Goal: Task Accomplishment & Management: Manage account settings

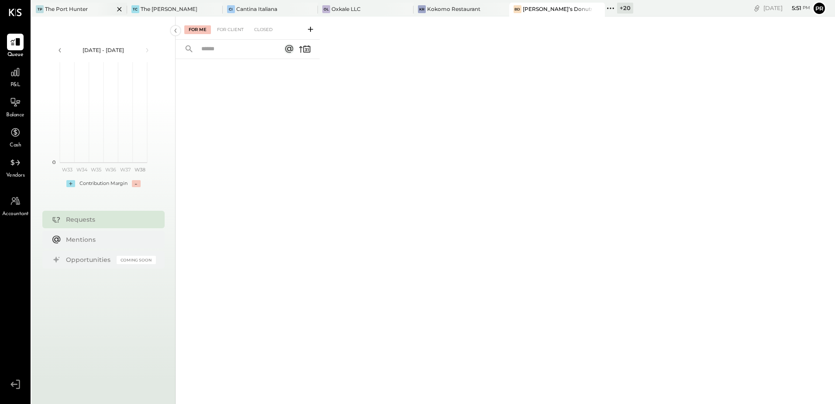
click at [72, 4] on div "TP The Port Hunter" at bounding box center [79, 10] width 96 height 14
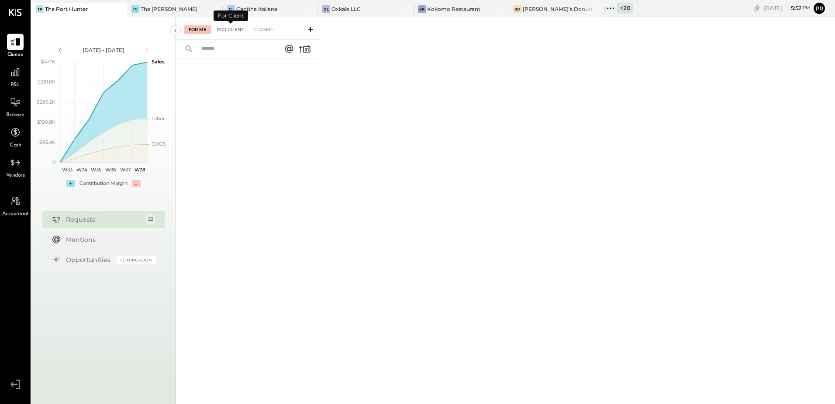
click at [226, 29] on div "For Client" at bounding box center [230, 29] width 35 height 9
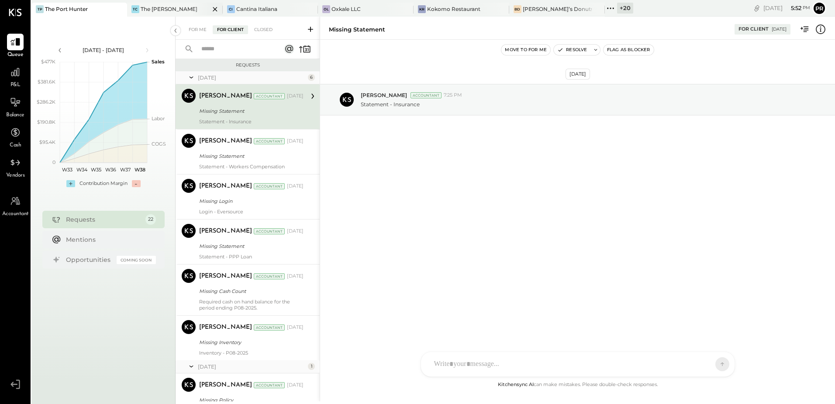
click at [153, 5] on div "The [PERSON_NAME]" at bounding box center [169, 8] width 57 height 7
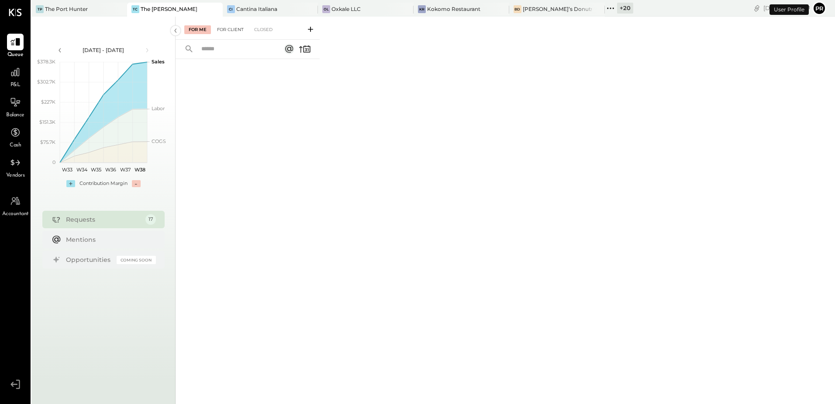
click at [231, 28] on div "For Client" at bounding box center [230, 29] width 35 height 9
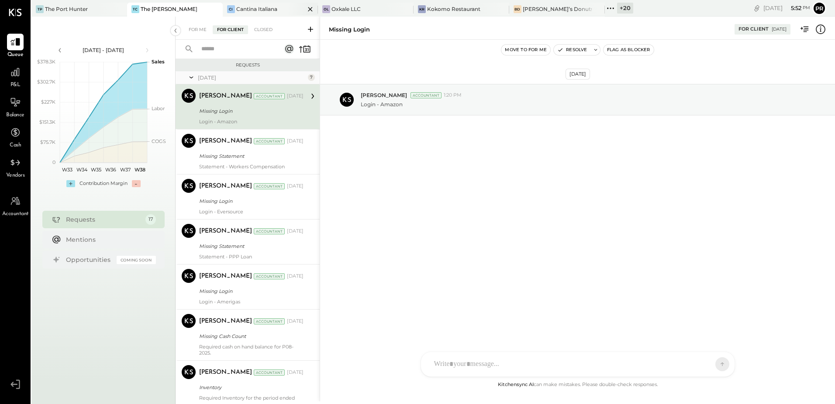
click at [253, 11] on div "Cantina Italiana" at bounding box center [256, 8] width 41 height 7
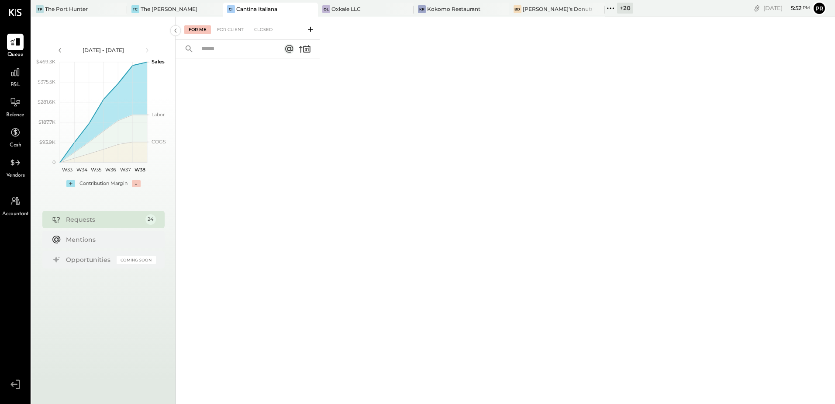
click at [235, 25] on div "For Client" at bounding box center [230, 29] width 35 height 9
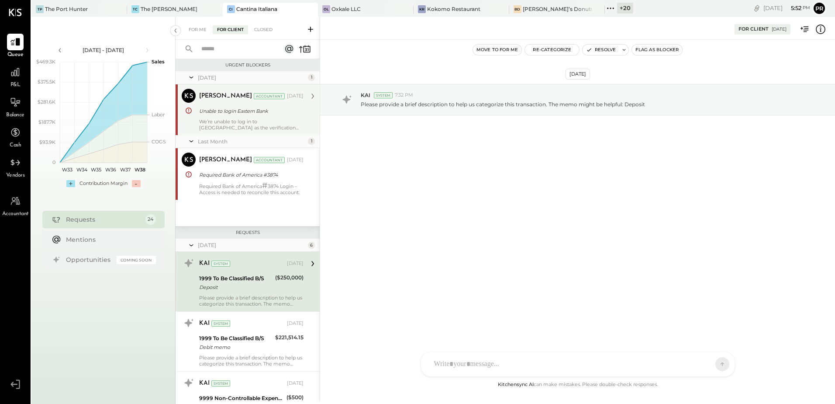
click at [267, 129] on div "We’re unable to log in to [GEOGRAPHIC_DATA] as the verification code is current…" at bounding box center [251, 124] width 104 height 12
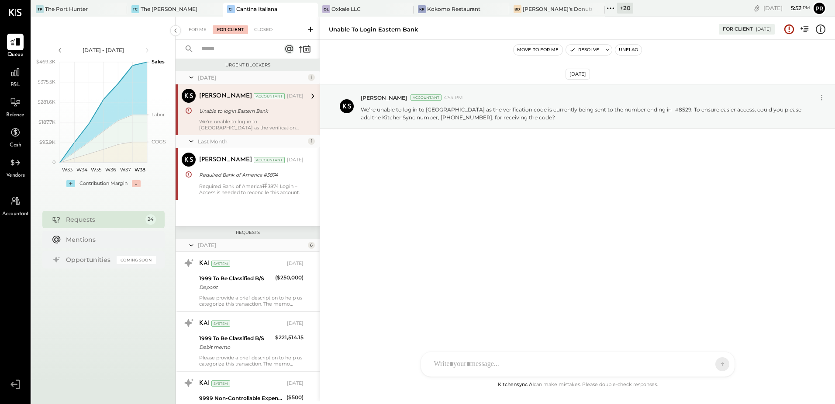
click at [263, 116] on div "Unable to login Eastern Bank" at bounding box center [250, 111] width 102 height 10
click at [628, 49] on button "Unflag" at bounding box center [629, 50] width 26 height 10
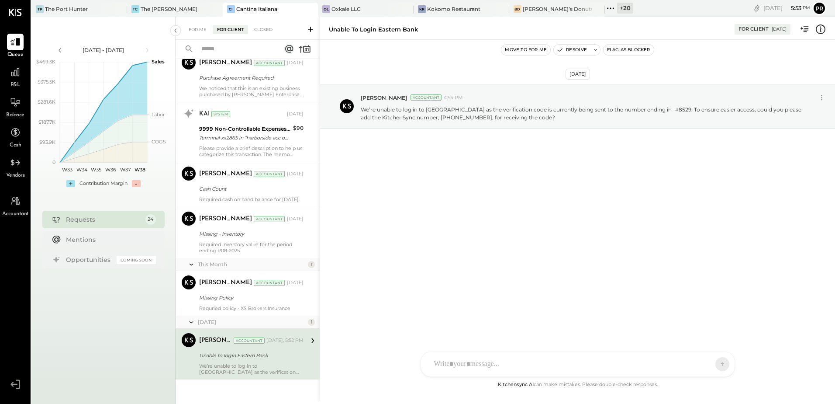
scroll to position [1070, 0]
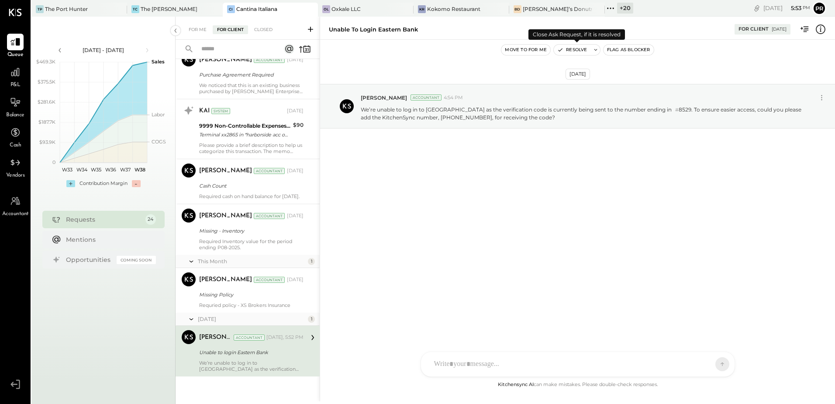
click at [573, 48] on button "Resolve" at bounding box center [572, 50] width 37 height 10
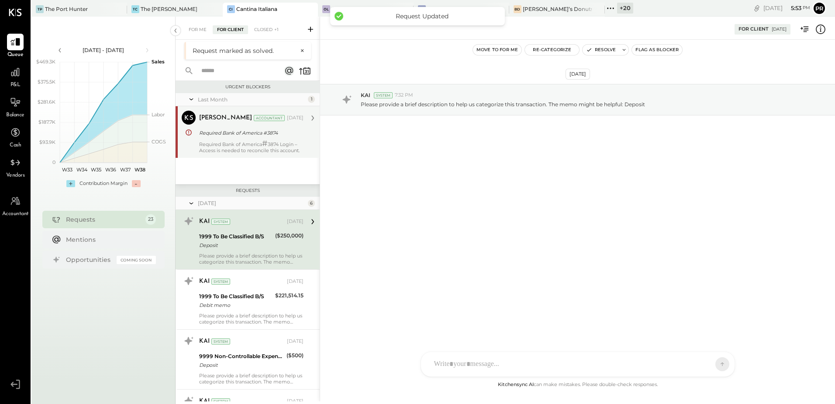
click at [265, 146] on span "#" at bounding box center [265, 143] width 6 height 10
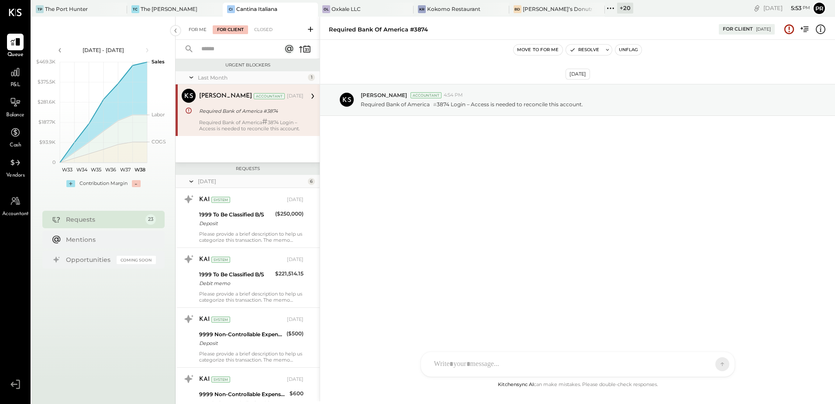
click at [196, 29] on div "For Me" at bounding box center [197, 29] width 27 height 9
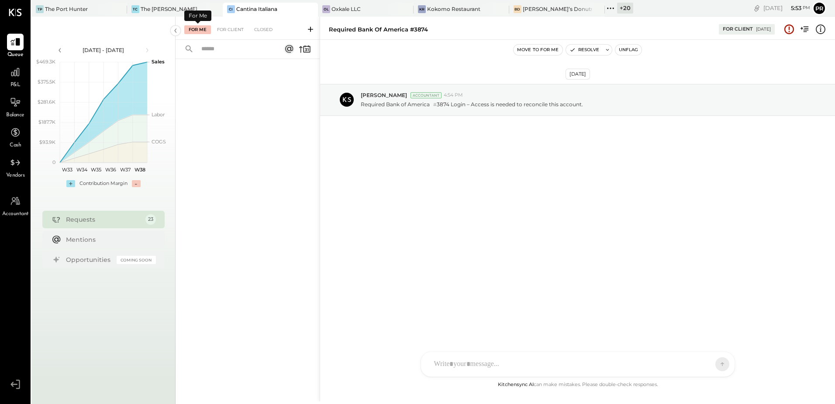
click at [235, 24] on div "For Me For Client Closed" at bounding box center [248, 28] width 144 height 23
click at [233, 26] on div "For Client" at bounding box center [230, 29] width 35 height 9
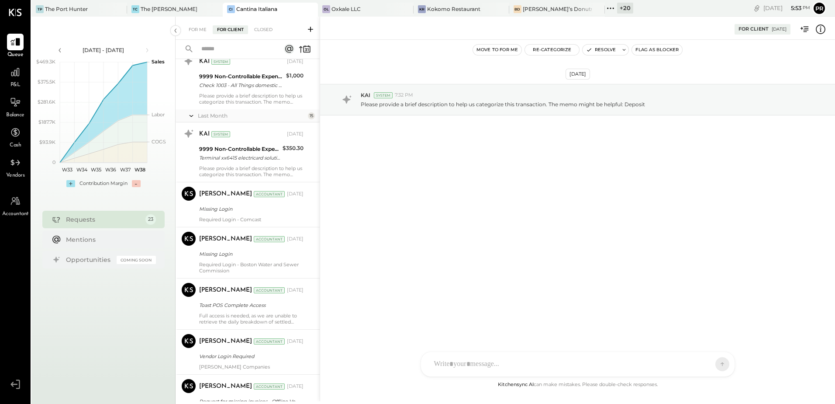
scroll to position [437, 0]
click at [244, 52] on input "text" at bounding box center [235, 49] width 79 height 14
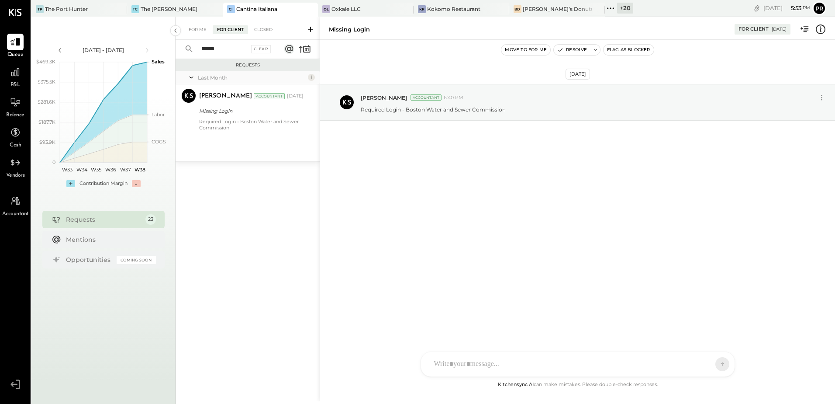
type input "******"
click at [253, 119] on div "Required Login - Boston Water and Sewer Commission" at bounding box center [251, 124] width 104 height 12
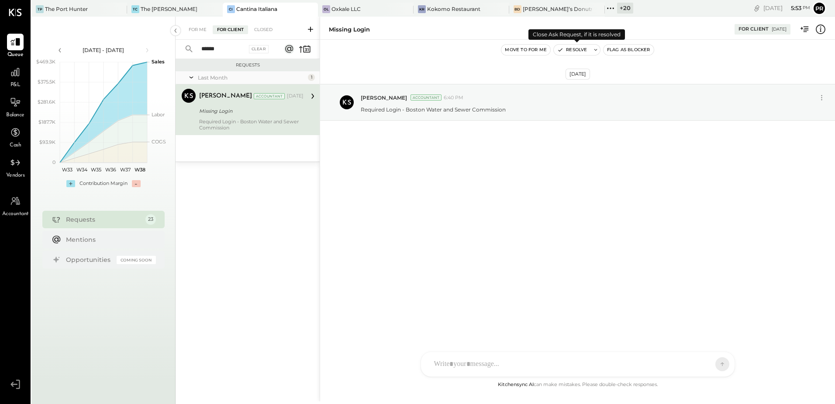
click at [583, 49] on button "Resolve" at bounding box center [572, 50] width 37 height 10
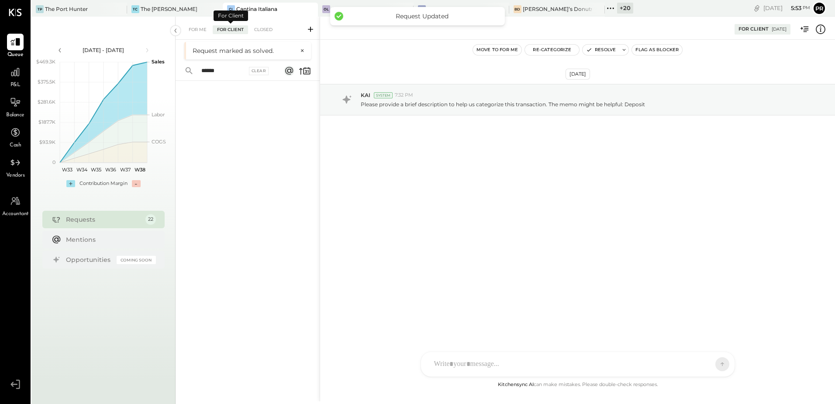
click at [232, 29] on div "For Client" at bounding box center [230, 29] width 35 height 9
click at [231, 73] on div "****** Clear" at bounding box center [248, 221] width 144 height 318
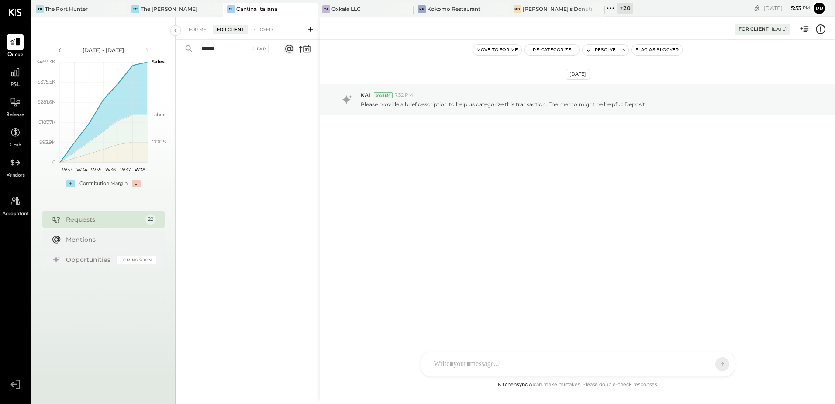
click at [231, 73] on div at bounding box center [248, 219] width 144 height 321
click at [223, 55] on input "******" at bounding box center [221, 49] width 51 height 14
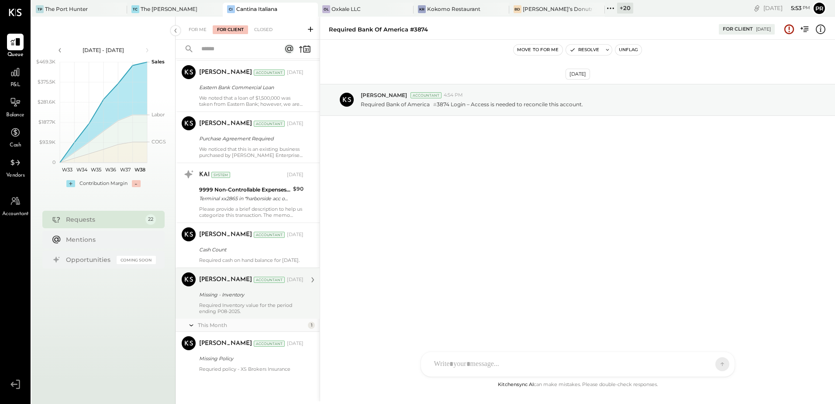
scroll to position [955, 0]
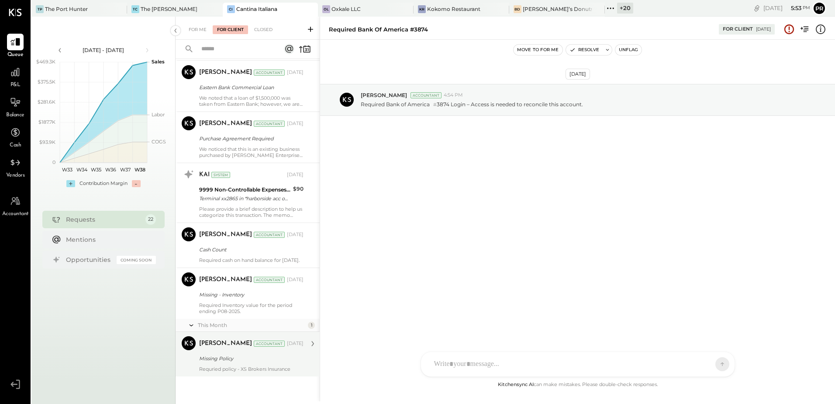
click at [250, 358] on div "Missing Policy" at bounding box center [250, 358] width 102 height 9
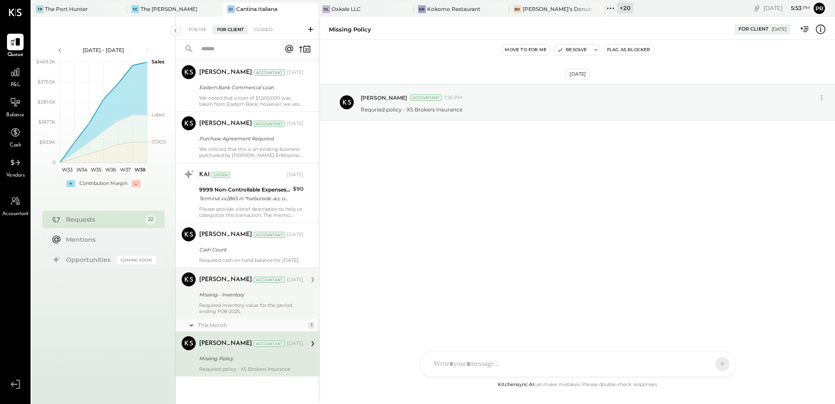
click at [250, 307] on div "Required Inventory value for the period ending P08-2025." at bounding box center [251, 308] width 104 height 12
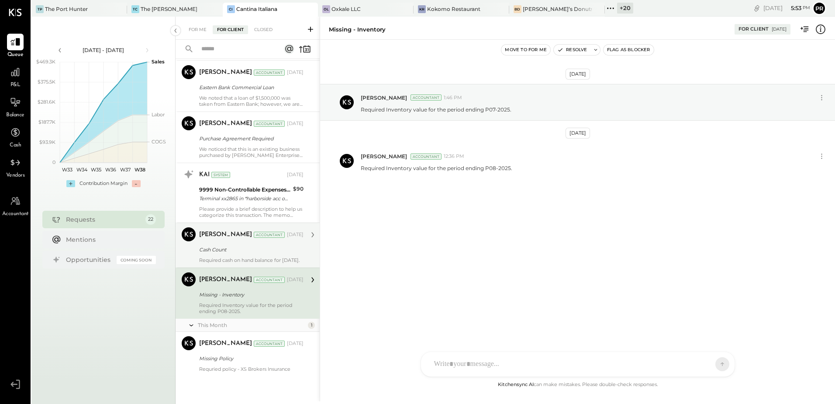
click at [239, 245] on div "Cash Count" at bounding box center [250, 249] width 102 height 9
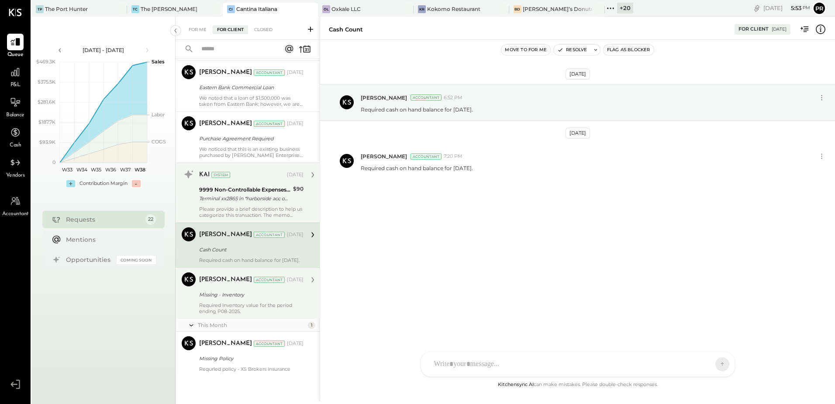
click at [244, 206] on div "Please provide a brief description to help us categorize this transaction. The …" at bounding box center [251, 212] width 104 height 12
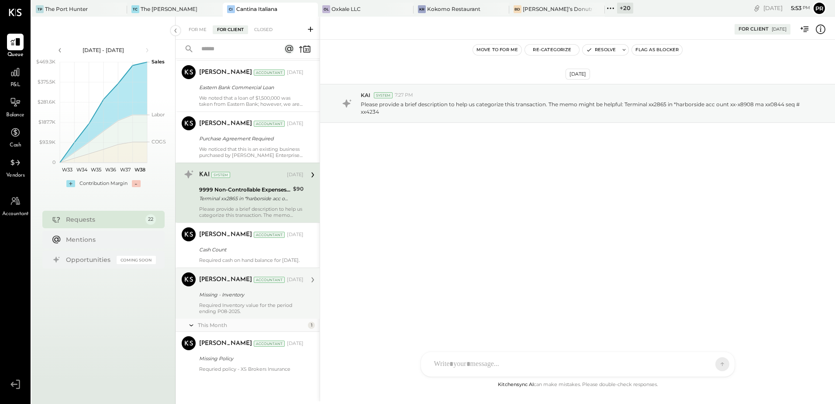
scroll to position [824, 0]
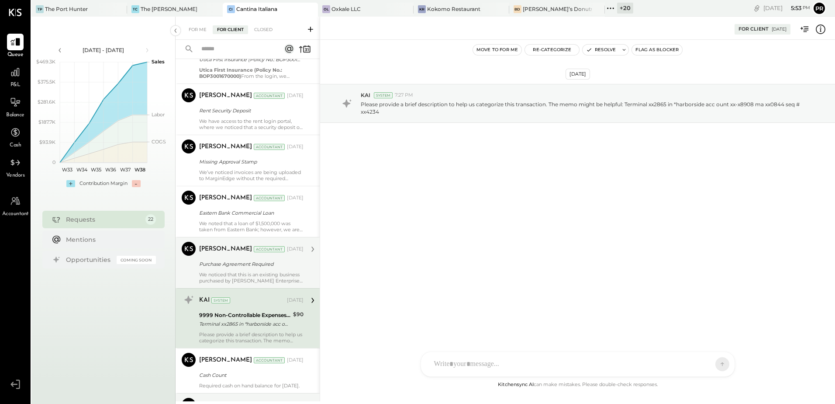
click at [236, 263] on div "Purchase Agreement Required" at bounding box center [250, 264] width 102 height 9
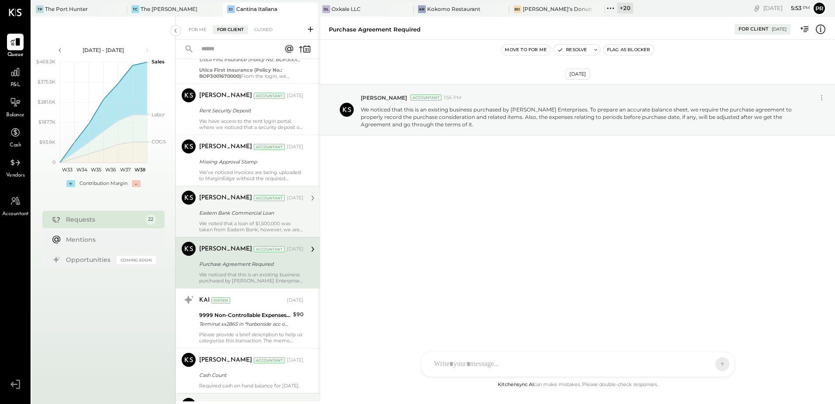
click at [229, 212] on div "Eastern Bank Commercial Loan" at bounding box center [250, 212] width 102 height 9
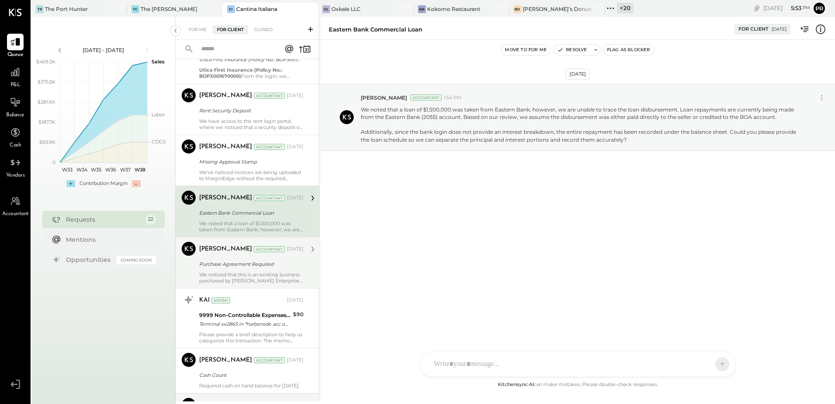
click at [231, 262] on div "Purchase Agreement Required" at bounding box center [250, 264] width 102 height 9
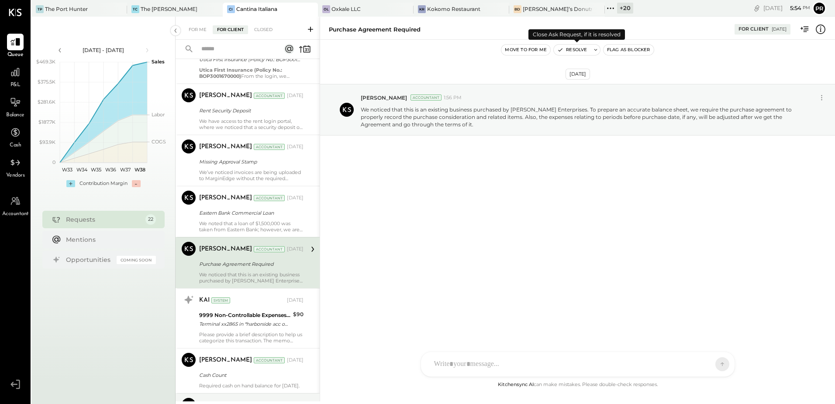
click at [574, 50] on button "Resolve" at bounding box center [572, 50] width 37 height 10
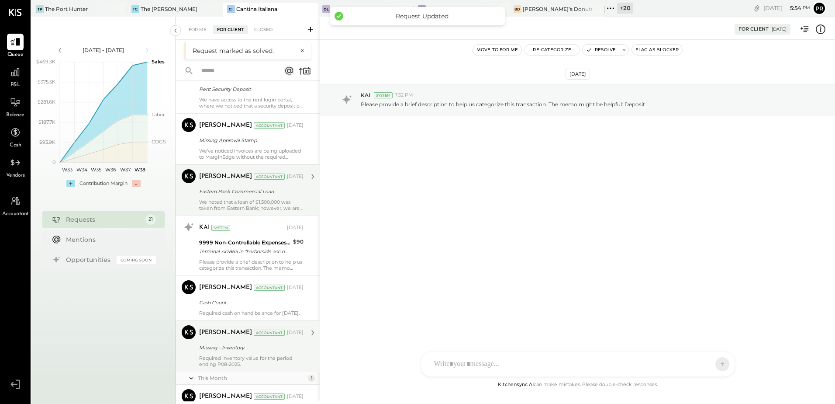
scroll to position [874, 0]
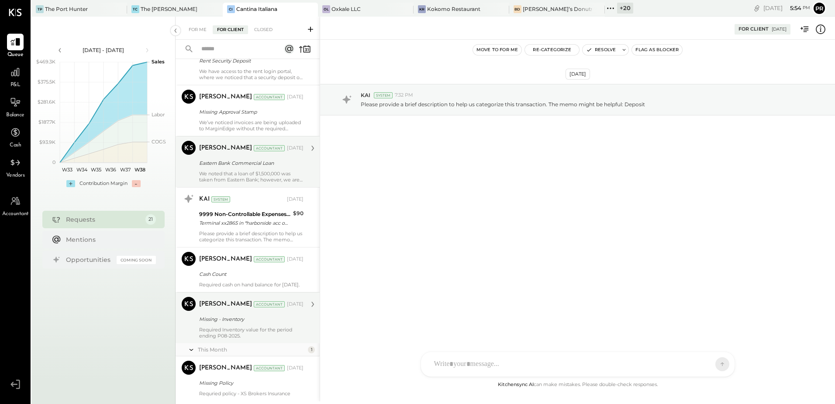
click at [281, 169] on div "[PERSON_NAME] Accountant [DATE] Eastern Bank Commercial Loan We noted that a lo…" at bounding box center [251, 162] width 104 height 42
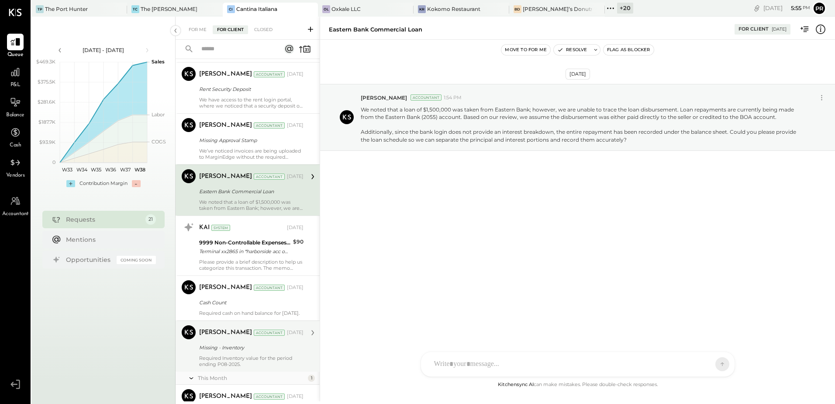
scroll to position [830, 0]
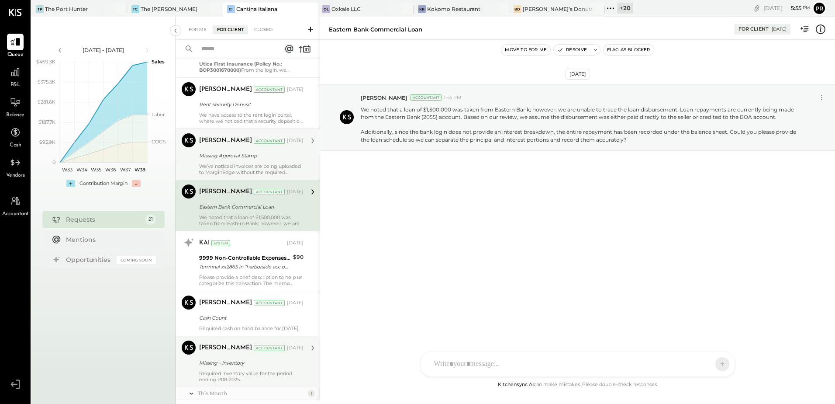
click at [268, 163] on div "We’ve noticed invoices are being uploaded to MarginEdge without the required ap…" at bounding box center [251, 169] width 104 height 12
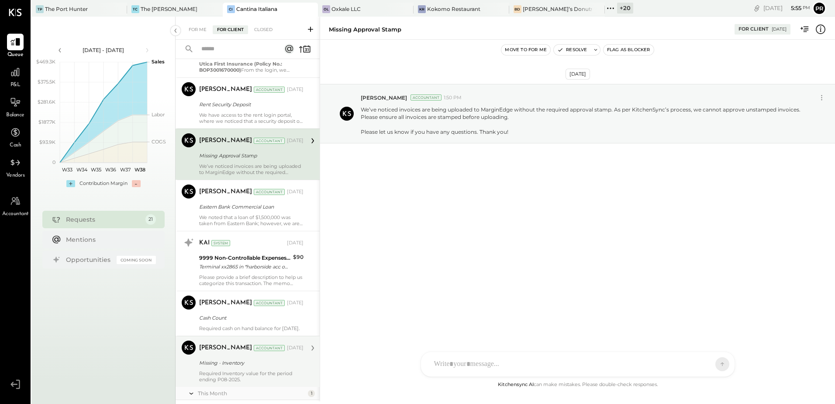
click at [264, 159] on div "Missing Approval Stamp" at bounding box center [250, 155] width 102 height 9
click at [574, 51] on button "Resolve" at bounding box center [572, 50] width 37 height 10
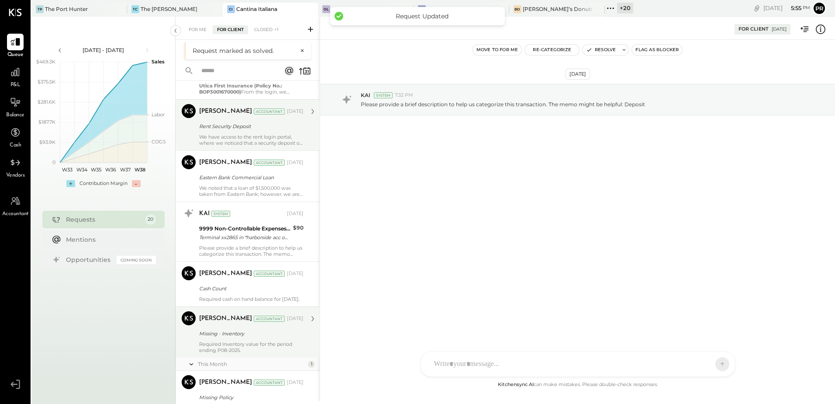
click at [241, 132] on div "[PERSON_NAME] Accountant [DATE] Rent Security Deposit We have access to the ren…" at bounding box center [251, 125] width 104 height 42
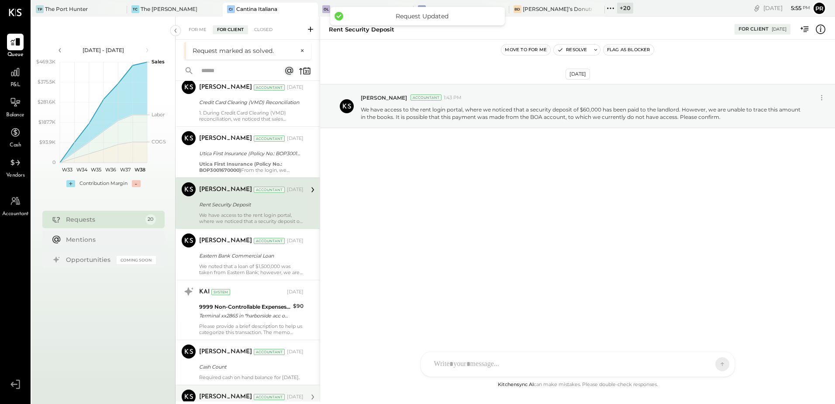
scroll to position [743, 0]
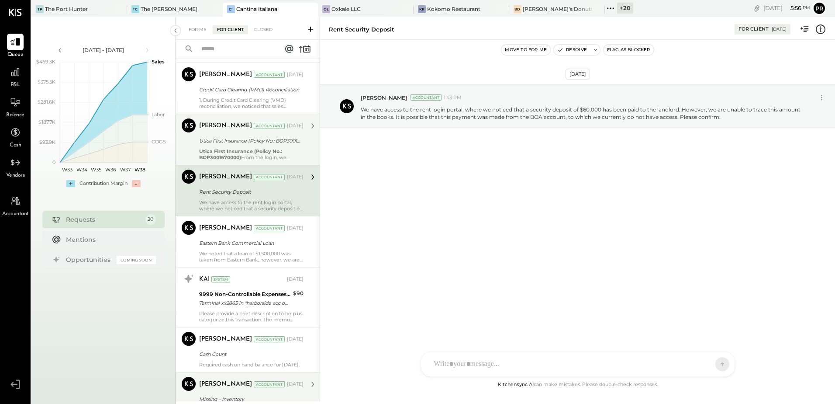
click at [263, 150] on b "Utica First Insurance (Policy No.: BOP3001670000)" at bounding box center [240, 154] width 83 height 12
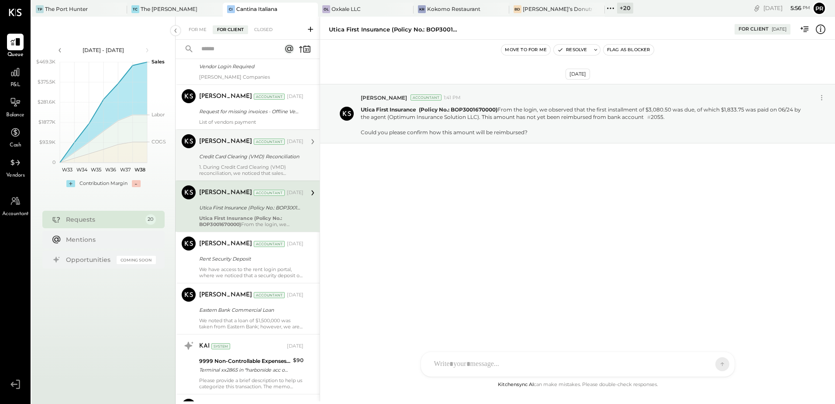
scroll to position [655, 0]
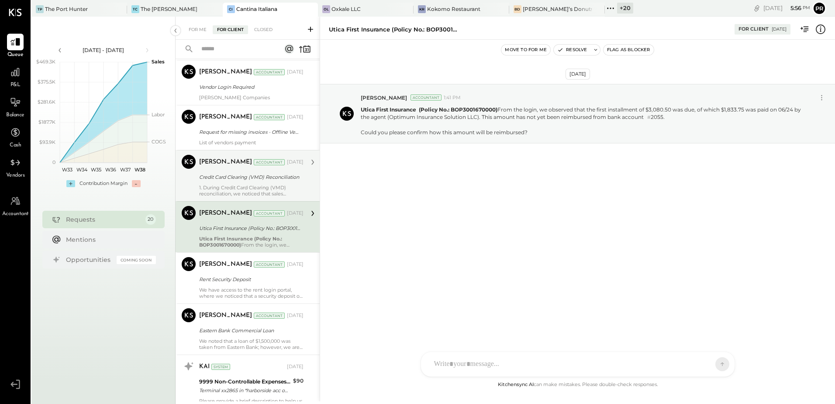
click at [249, 178] on div "Credit Card Clearing (VMD) Reconciliation" at bounding box center [250, 177] width 102 height 9
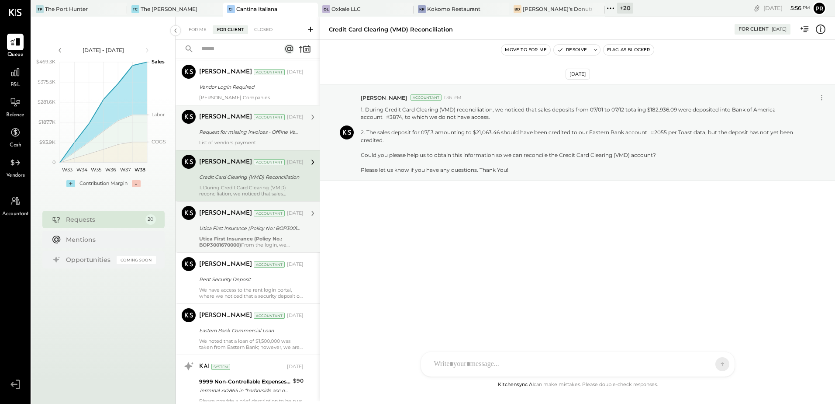
click at [250, 138] on div "[PERSON_NAME] Accountant [DATE] Request for missing invoices - Offline Vendor P…" at bounding box center [251, 128] width 104 height 36
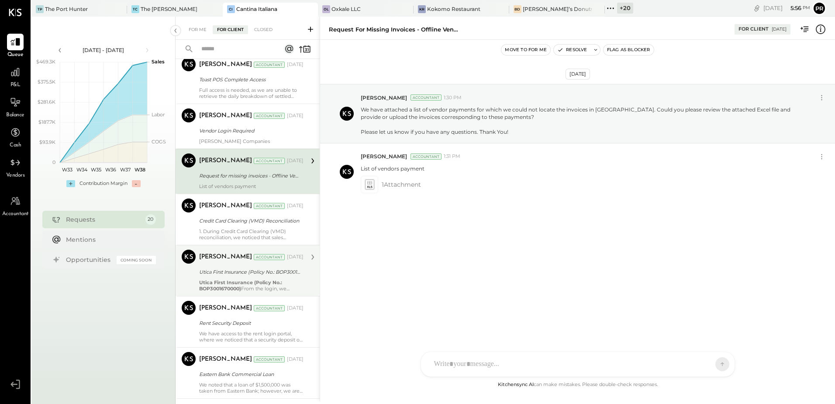
scroll to position [568, 0]
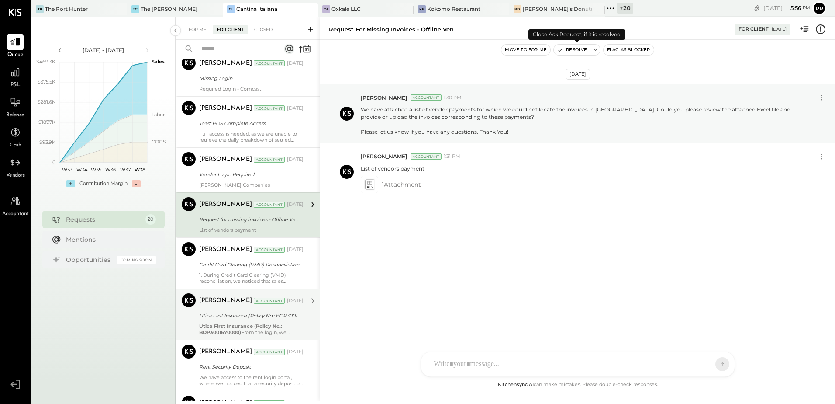
click at [564, 49] on button "Resolve" at bounding box center [572, 50] width 37 height 10
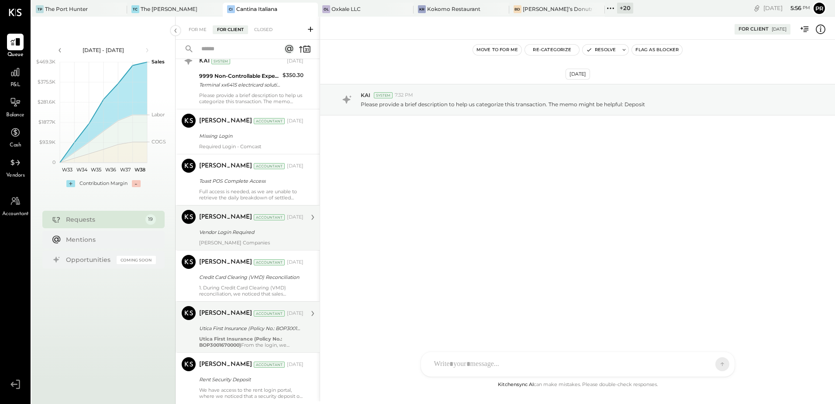
scroll to position [524, 0]
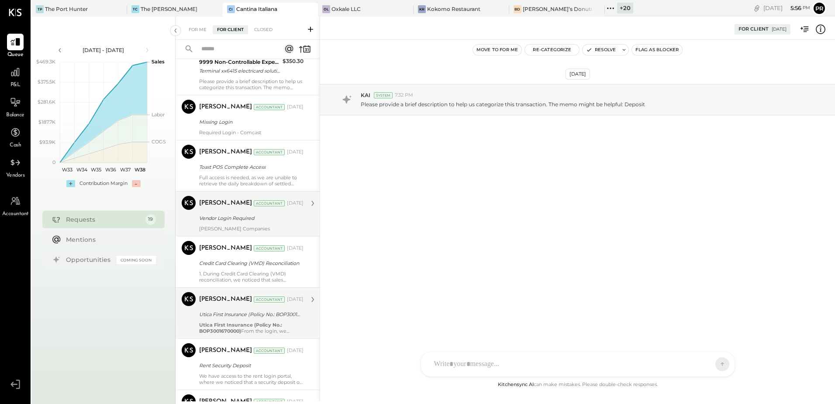
click at [277, 217] on div "Vendor Login Required" at bounding box center [250, 218] width 102 height 9
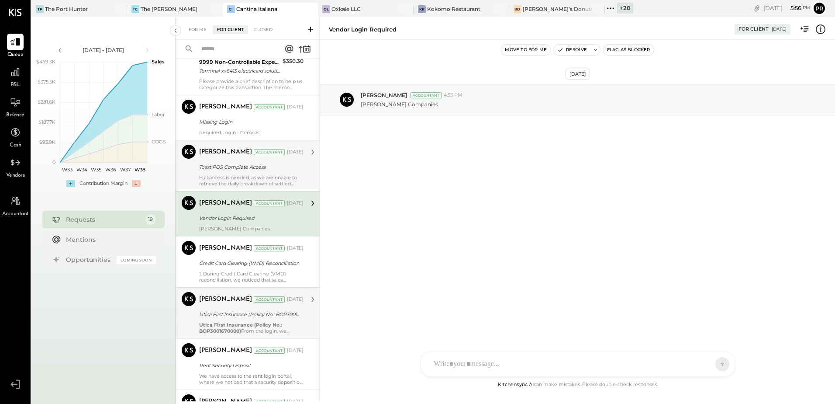
click at [277, 171] on div "Toast POS Complete Access" at bounding box center [250, 167] width 102 height 9
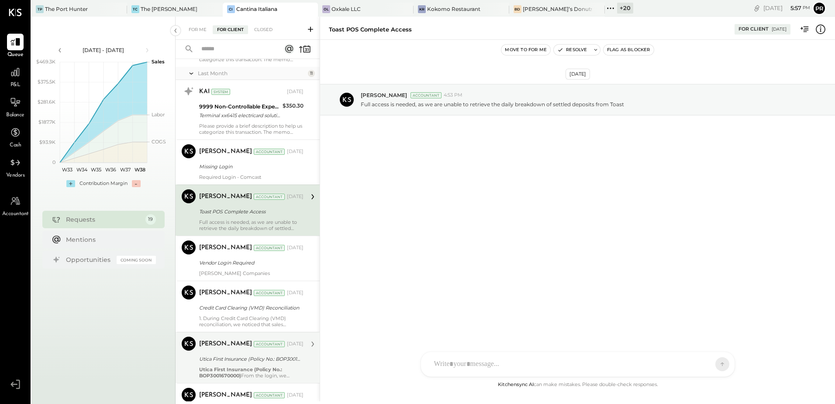
scroll to position [481, 0]
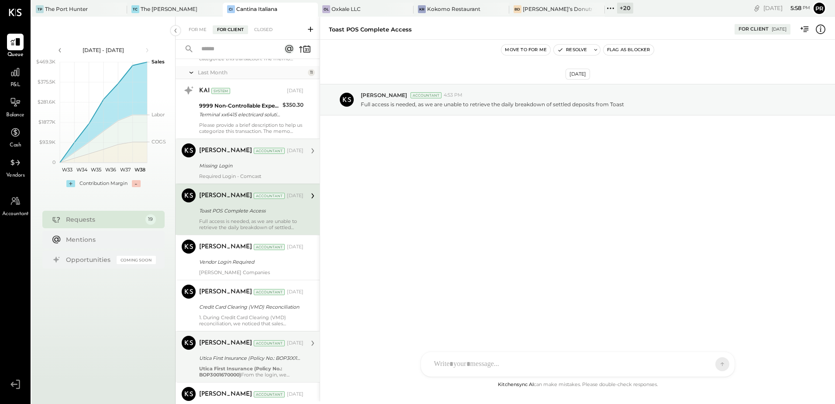
click at [257, 172] on div "[PERSON_NAME] Accountant [DATE] Missing Login Required Login - Comcast" at bounding box center [251, 161] width 104 height 36
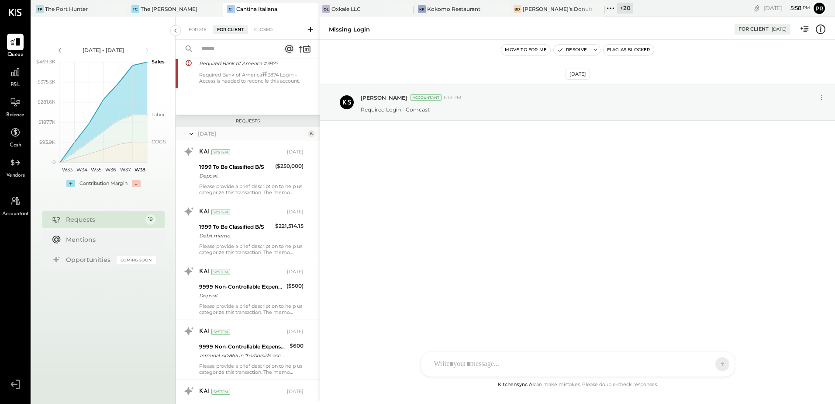
scroll to position [44, 0]
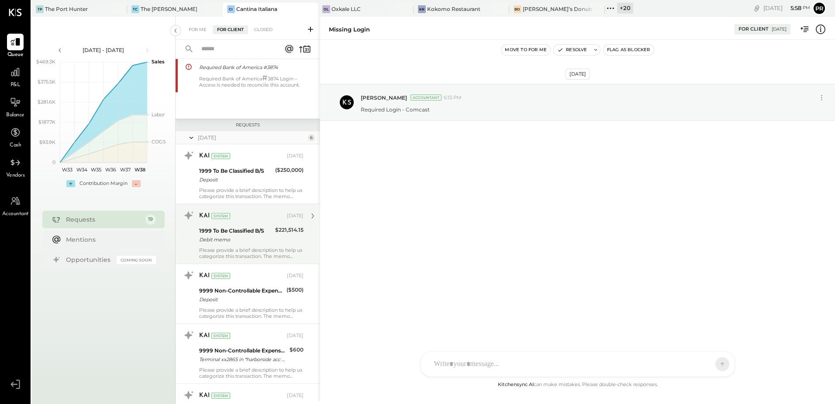
click at [260, 240] on div "Debit memo" at bounding box center [235, 239] width 73 height 9
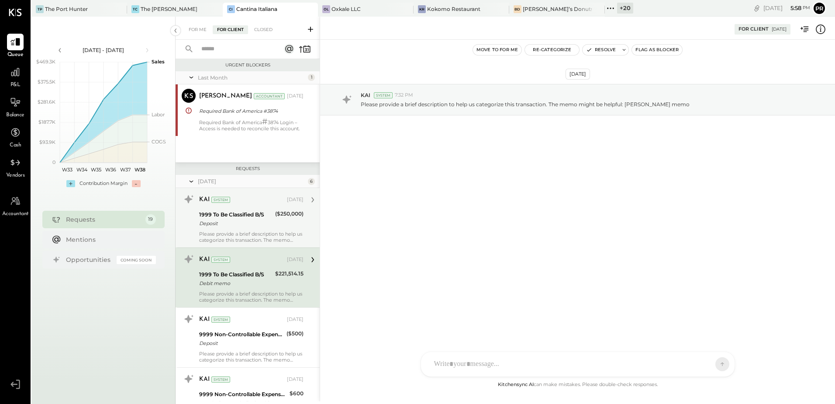
click at [264, 216] on div "1999 To Be Classified B/S" at bounding box center [235, 214] width 73 height 9
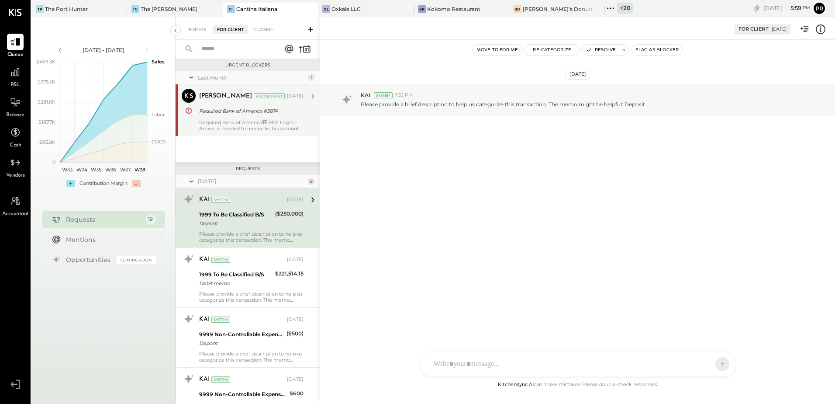
click at [255, 114] on div "Required Bank of America #3874" at bounding box center [250, 111] width 102 height 9
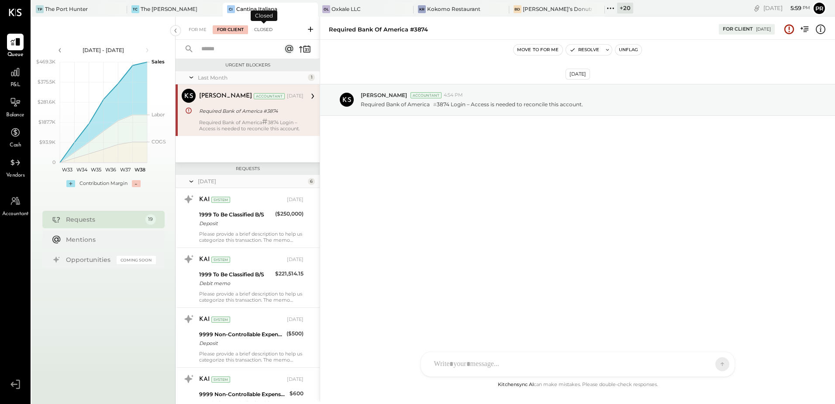
click at [266, 32] on div "Closed" at bounding box center [263, 29] width 27 height 9
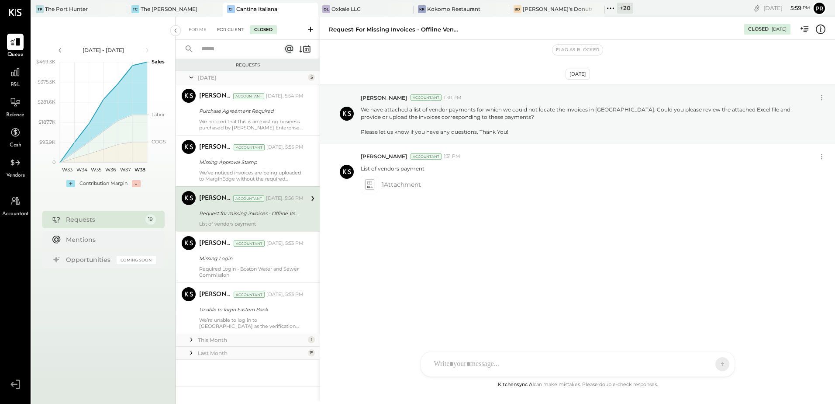
click at [234, 25] on div "For Client" at bounding box center [230, 29] width 35 height 9
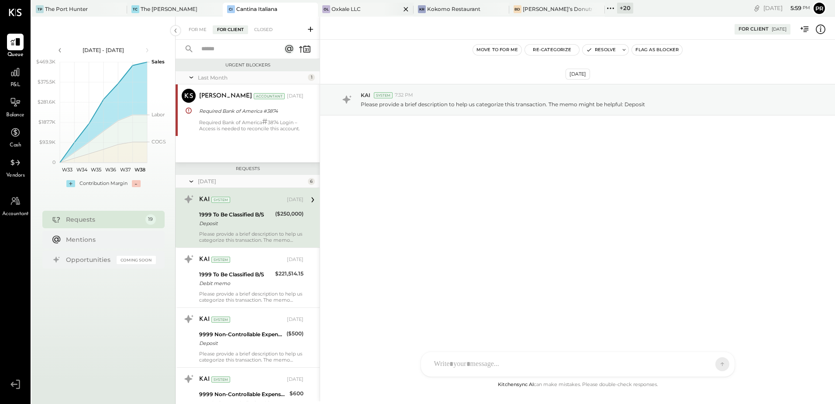
click at [343, 9] on div "Oxkale LLC" at bounding box center [346, 8] width 29 height 7
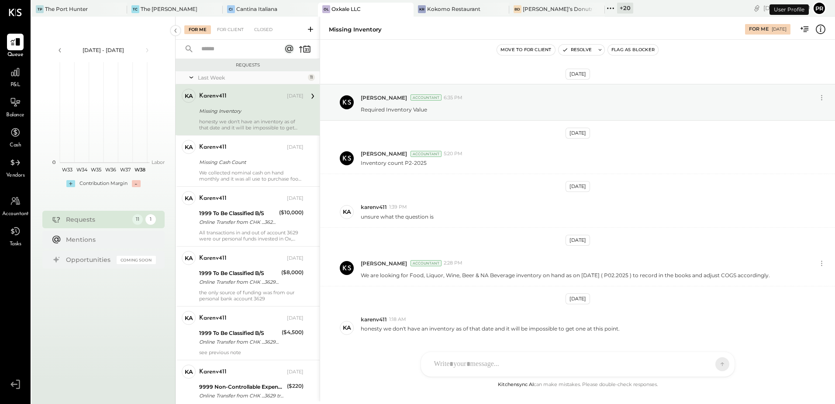
scroll to position [33, 0]
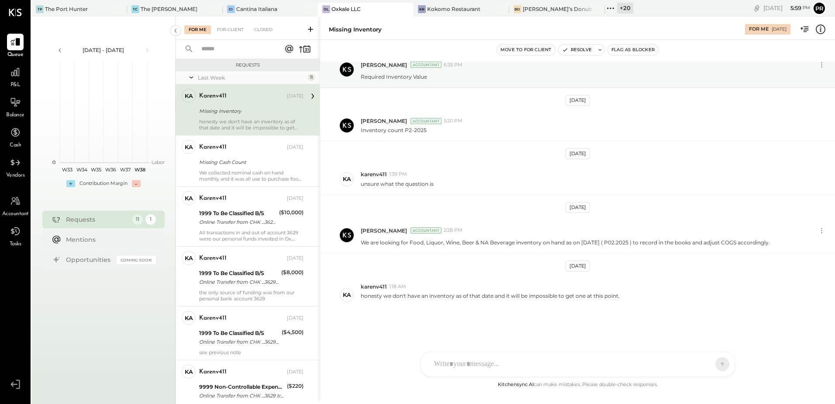
click at [247, 109] on div "Missing Inventory" at bounding box center [250, 111] width 102 height 9
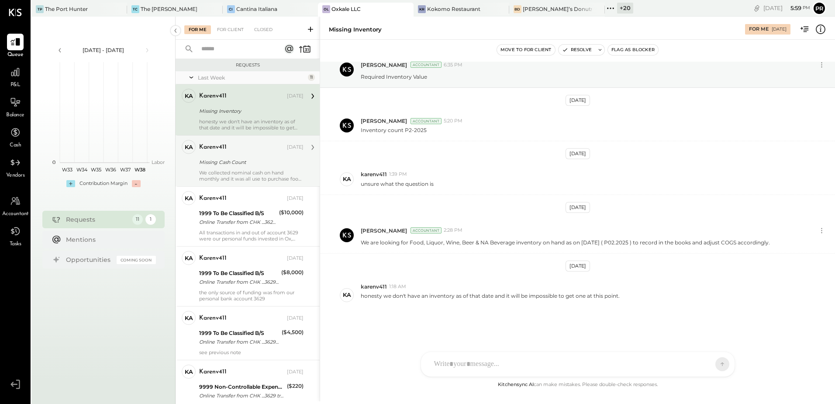
click at [243, 153] on div "karenv411 [DATE]" at bounding box center [251, 147] width 104 height 12
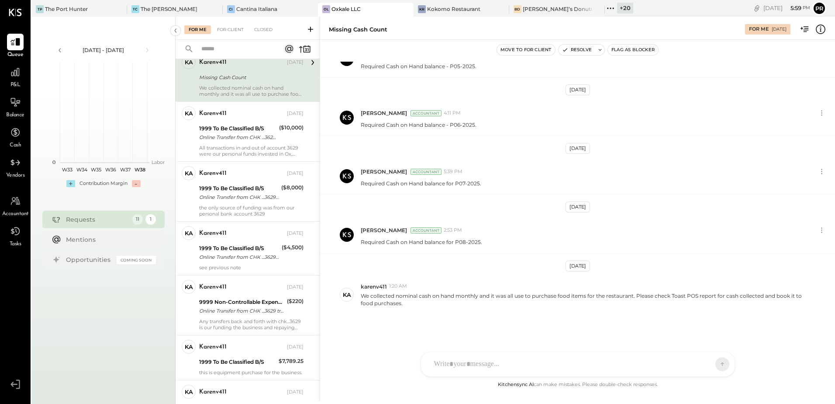
scroll to position [87, 0]
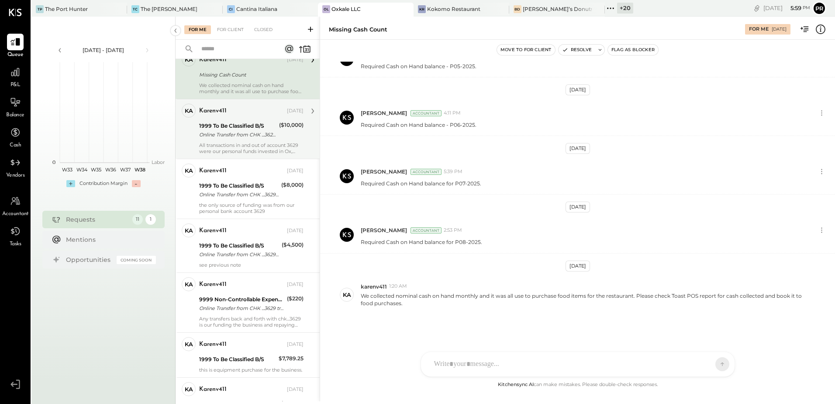
click at [243, 136] on div "Online Transfer from CHK ...3629 transaction#: XXXXXXX3565" at bounding box center [237, 134] width 77 height 9
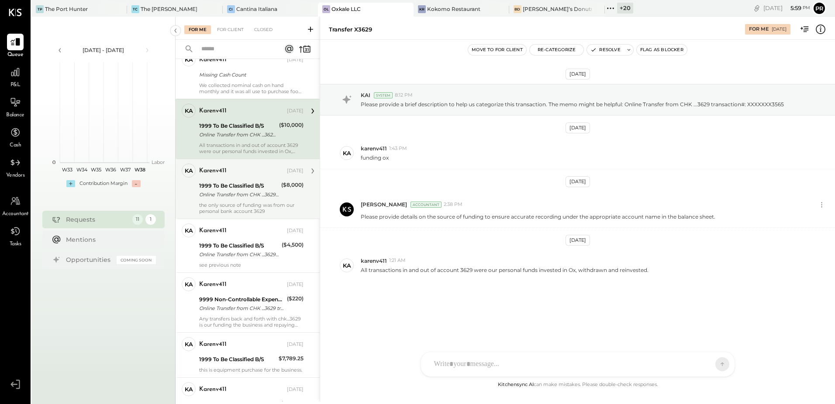
click at [243, 191] on div "Online Transfer from CHK ...3629 transaction#: XXXXXXX5897" at bounding box center [239, 194] width 80 height 9
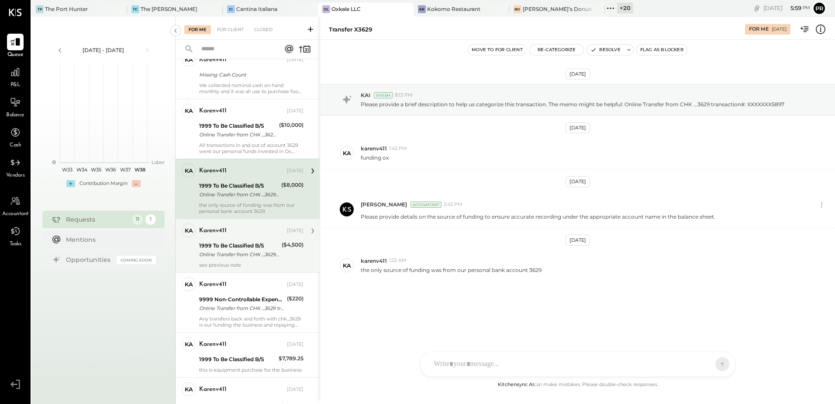
click at [243, 256] on div "Online Transfer from CHK ...3629 transaction#: XXXXXXX7481" at bounding box center [239, 254] width 80 height 9
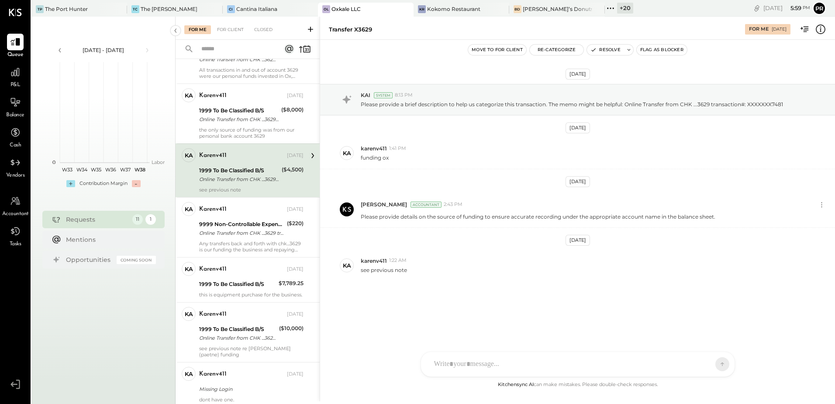
scroll to position [175, 0]
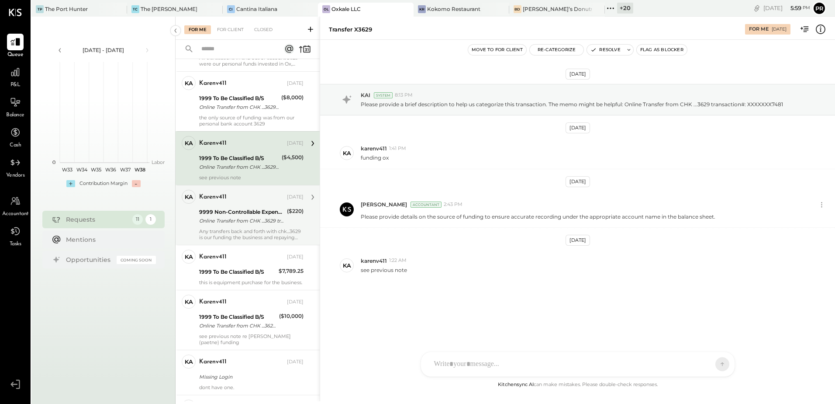
click at [251, 223] on div "Online Transfer from CHK ...3629 transaction#: XXXXXXX9114" at bounding box center [241, 220] width 85 height 9
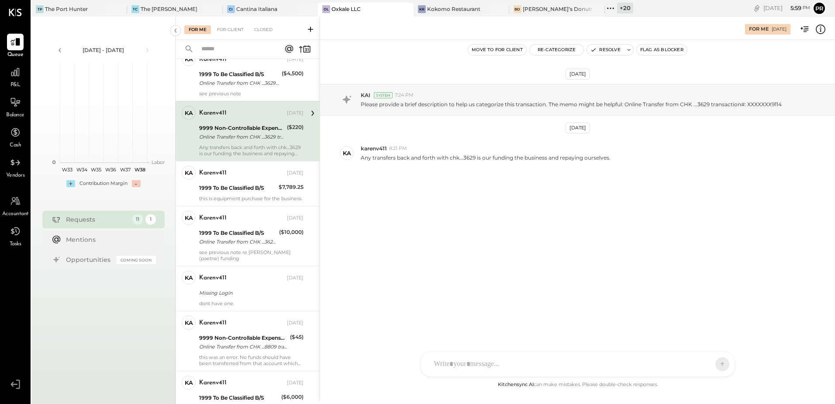
scroll to position [262, 0]
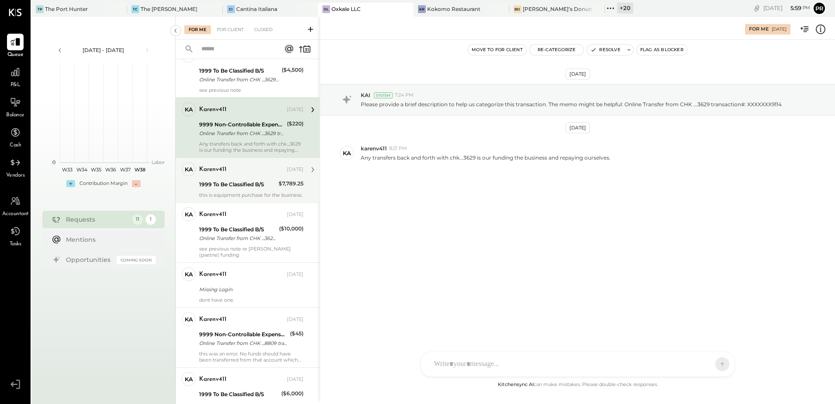
click at [253, 193] on div "this is equipment purchase for the business." at bounding box center [251, 195] width 104 height 6
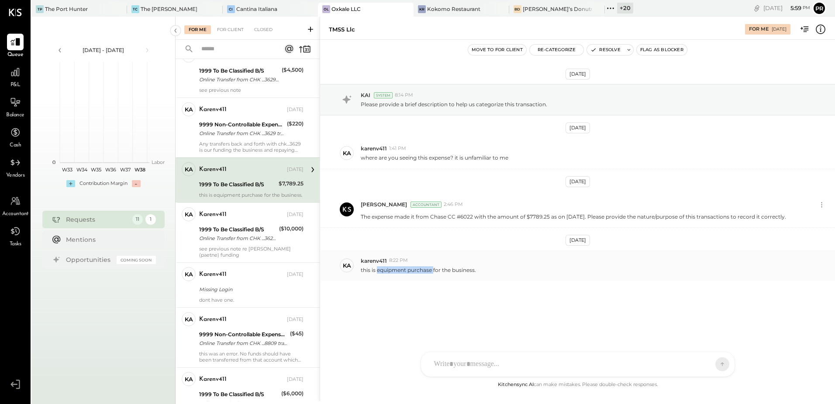
drag, startPoint x: 379, startPoint y: 270, endPoint x: 434, endPoint y: 270, distance: 55.5
click at [434, 270] on p "this is equipment purchase for the business." at bounding box center [418, 269] width 115 height 7
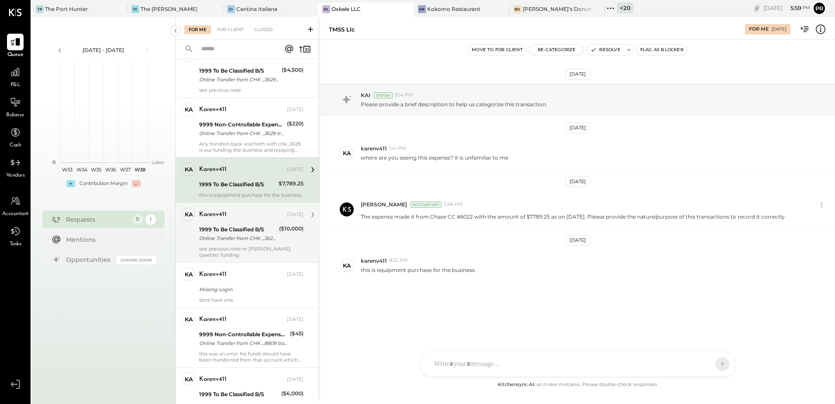
click at [253, 240] on div "Online Transfer from CHK ...3629 transaction#: XXXXXXX4737" at bounding box center [237, 238] width 77 height 9
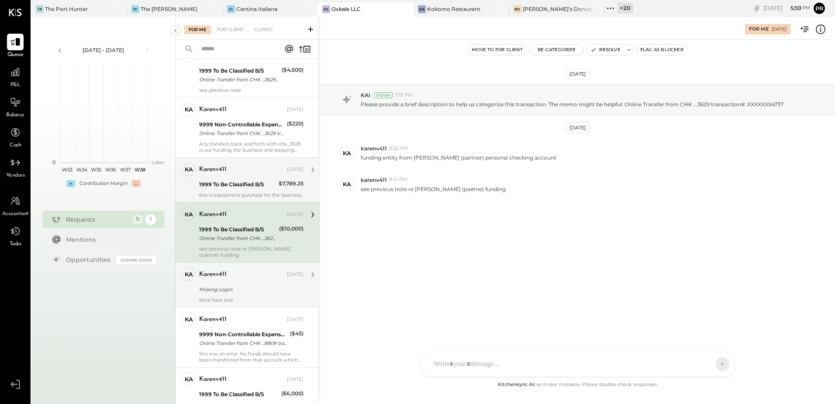
scroll to position [306, 0]
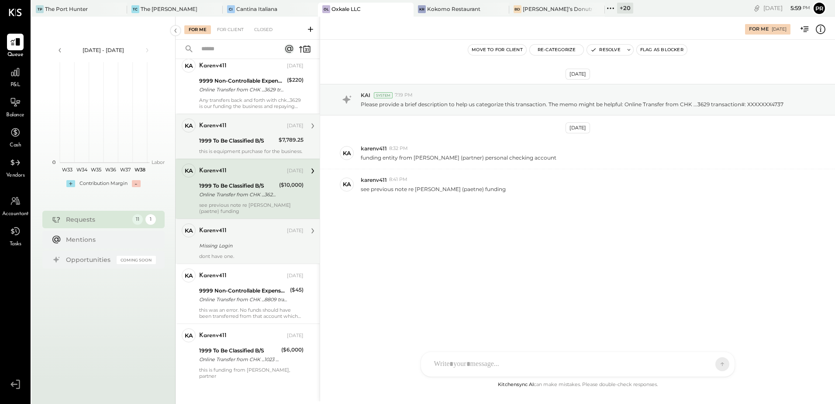
click at [246, 237] on div "karenv411 [DATE]" at bounding box center [251, 231] width 104 height 12
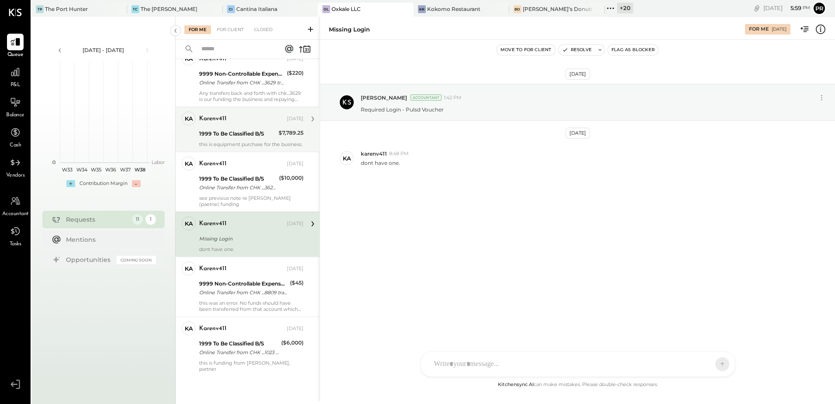
scroll to position [319, 0]
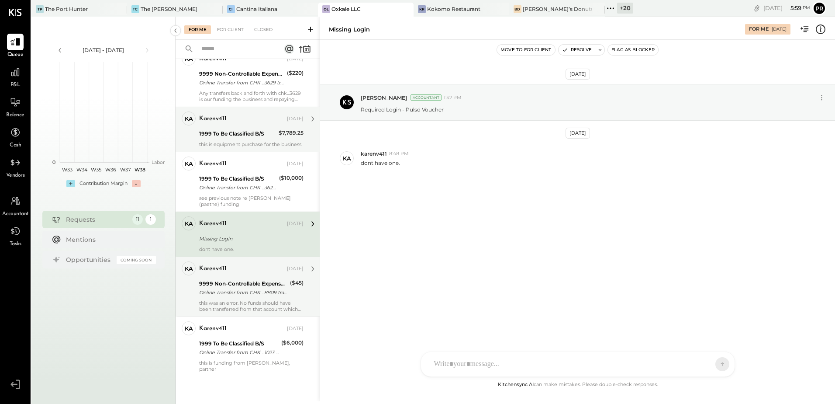
click at [244, 297] on div "9999 Non-Controllable Expenses:Other Income and Expenses:To Be Classified P&L O…" at bounding box center [243, 287] width 88 height 19
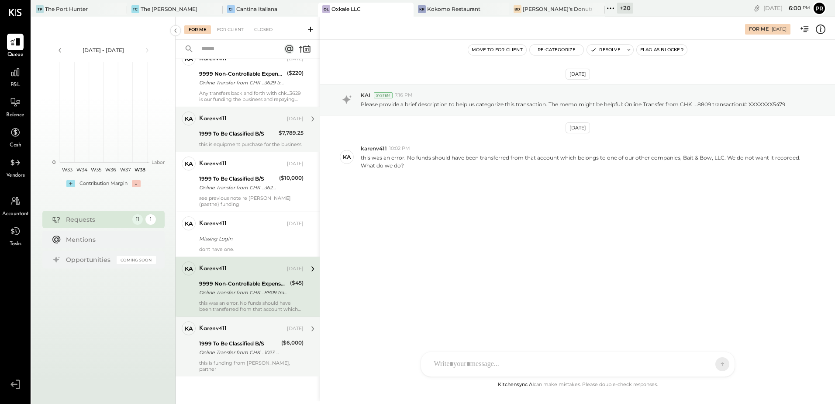
click at [227, 353] on div "Online Transfer from CHK ...1023 transaction#: XXXXXXX4564" at bounding box center [239, 352] width 80 height 9
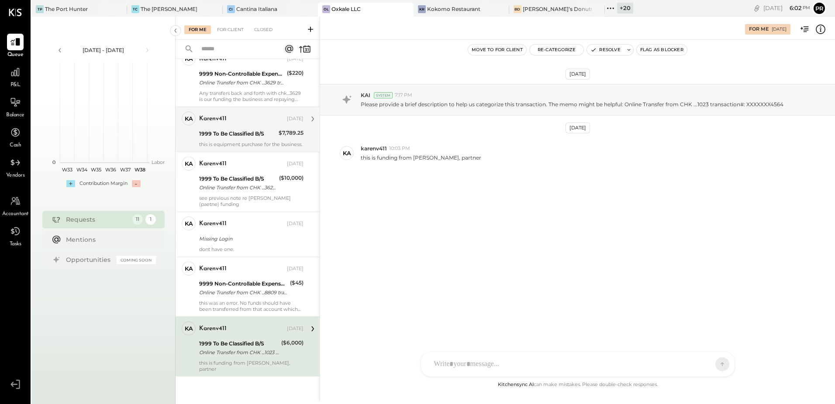
click at [254, 344] on div "1999 To Be Classified B/S" at bounding box center [239, 343] width 80 height 9
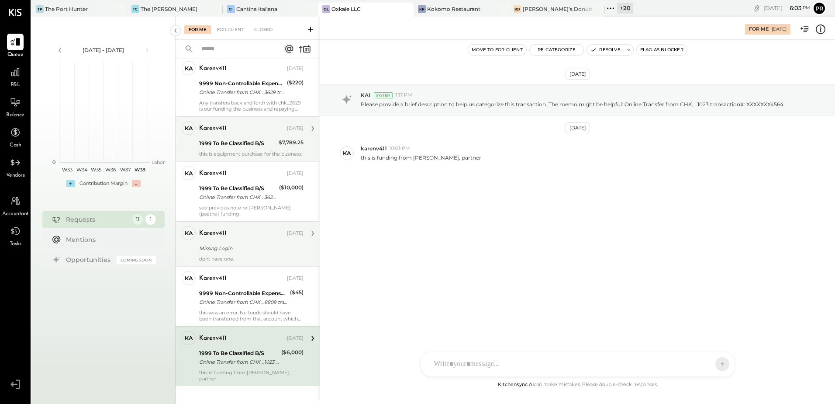
scroll to position [319, 0]
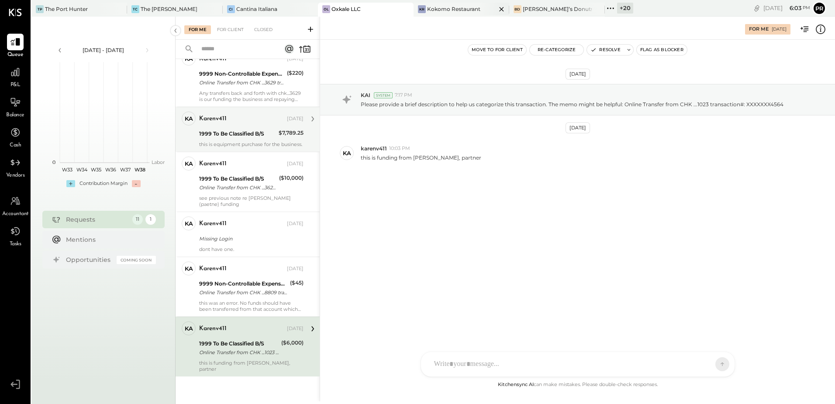
click at [436, 10] on div "Kokomo Restaurant" at bounding box center [453, 8] width 53 height 7
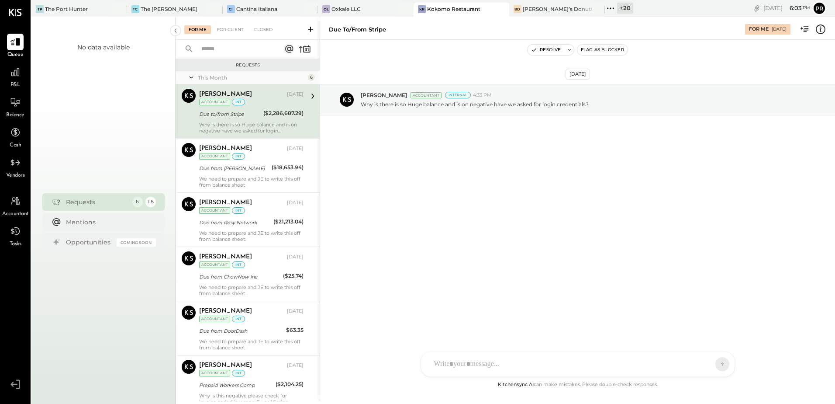
click at [228, 111] on div "Due to/from Stripe" at bounding box center [230, 114] width 62 height 9
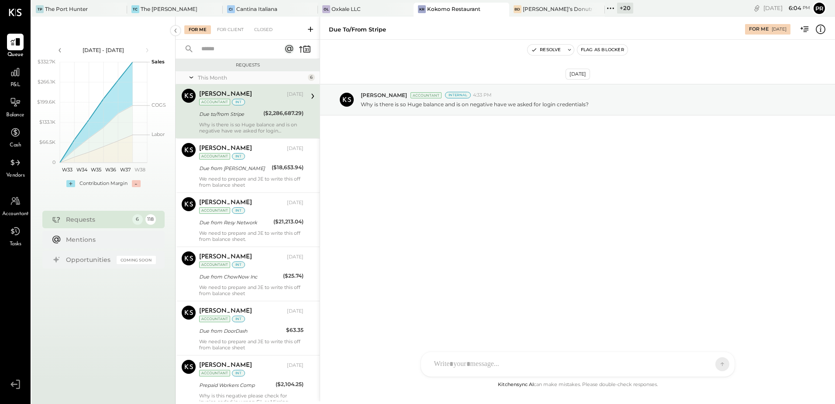
click at [256, 118] on div "Due to/from Stripe" at bounding box center [230, 114] width 62 height 9
click at [256, 112] on div "Due to/from Stripe" at bounding box center [230, 114] width 62 height 9
click at [234, 30] on div "For Client" at bounding box center [230, 29] width 35 height 9
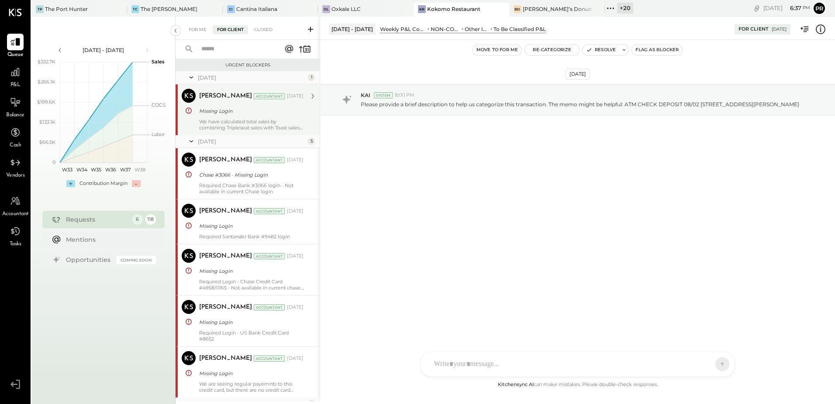
click at [260, 120] on div "We have calculated total sales by combining Tripleseat sales with Toast sales a…" at bounding box center [251, 124] width 104 height 12
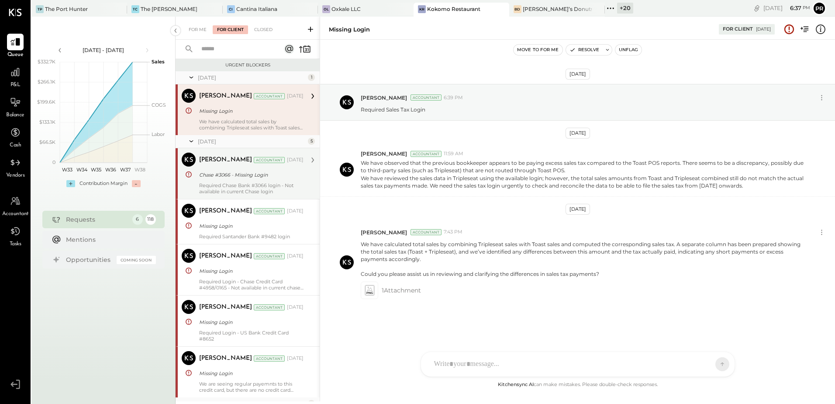
click at [239, 183] on div "Required Chase Bank #3066 login - Not available in current Chase login" at bounding box center [251, 188] width 104 height 12
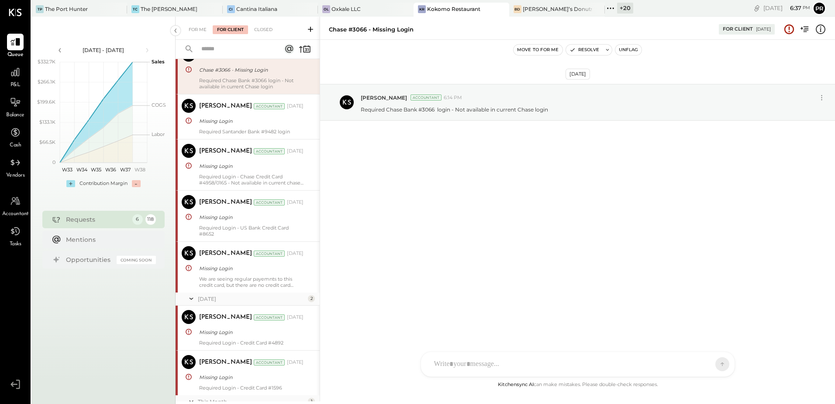
scroll to position [131, 0]
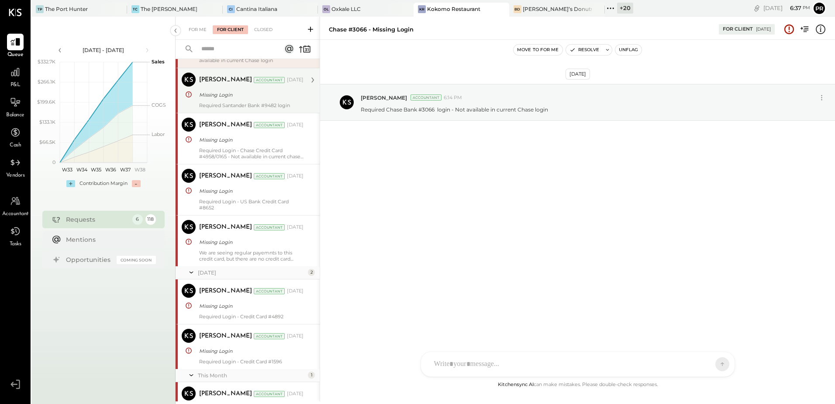
click at [227, 99] on div "Missing Login" at bounding box center [250, 95] width 102 height 10
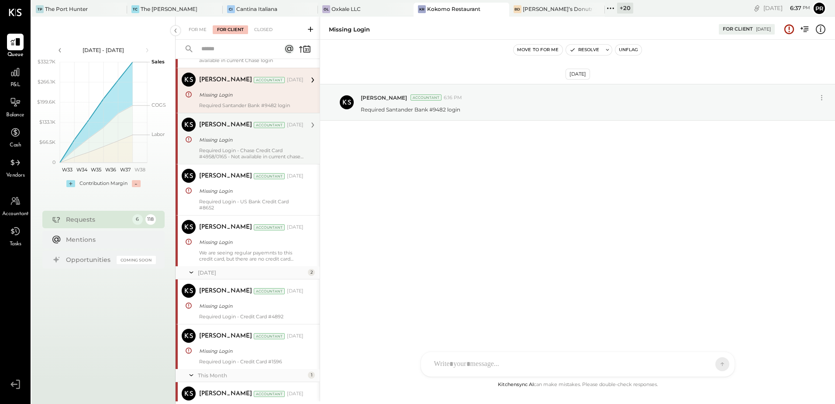
click at [226, 136] on div "Missing Login" at bounding box center [250, 139] width 102 height 9
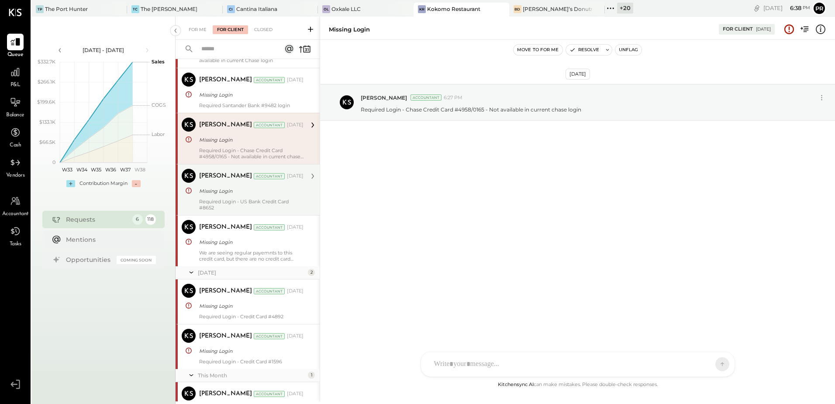
click at [236, 192] on div "Missing Login" at bounding box center [250, 191] width 102 height 9
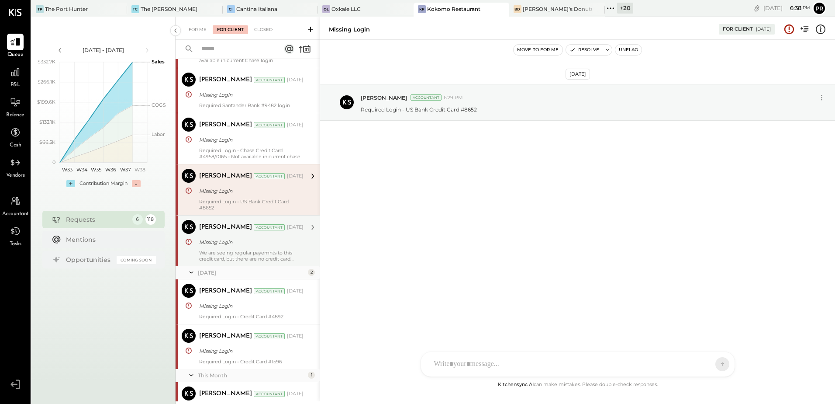
click at [242, 238] on div "Missing Login" at bounding box center [250, 242] width 102 height 9
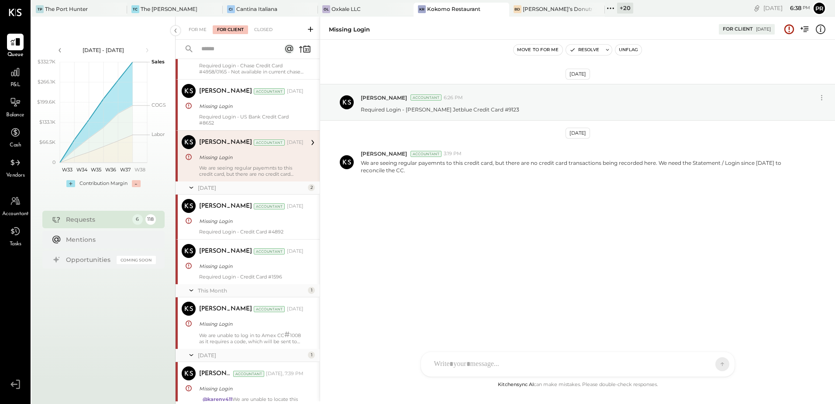
scroll to position [218, 0]
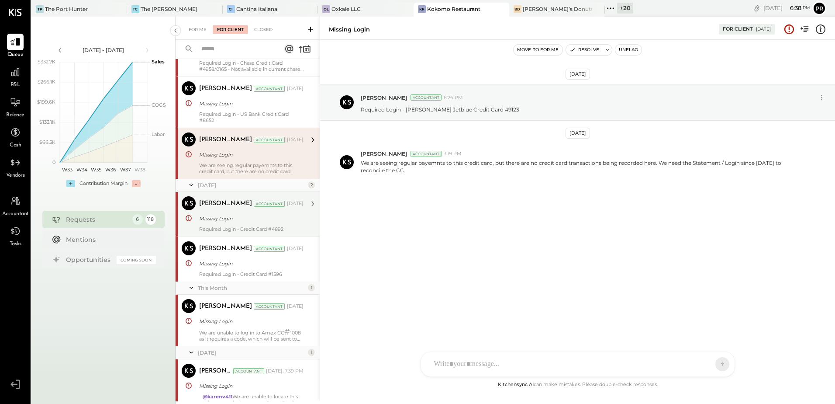
click at [242, 218] on div "Missing Login" at bounding box center [250, 218] width 102 height 9
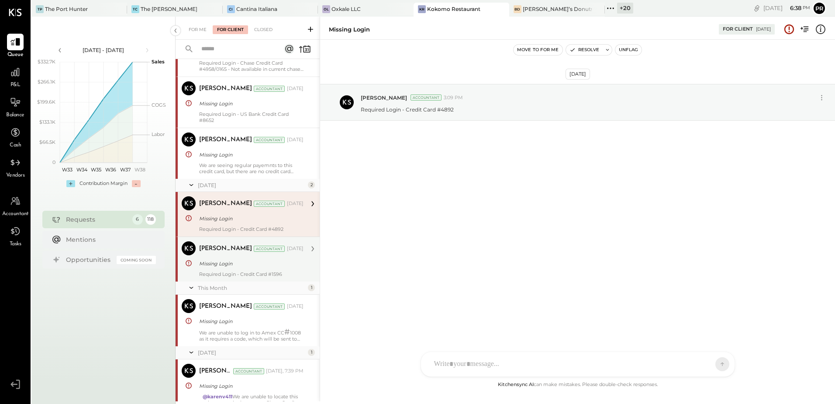
click at [233, 257] on div "[PERSON_NAME] Accountant [DATE] Missing Login Required Login - Credit Card #1596" at bounding box center [251, 259] width 104 height 36
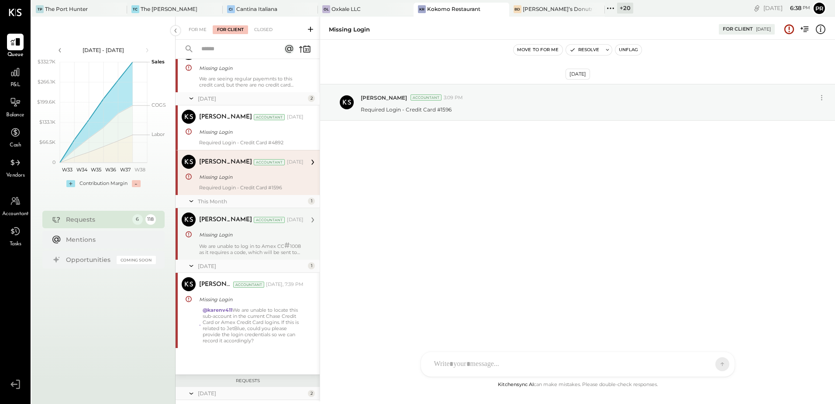
scroll to position [306, 0]
click at [233, 225] on div "[PERSON_NAME] Accountant [DATE]" at bounding box center [251, 218] width 104 height 15
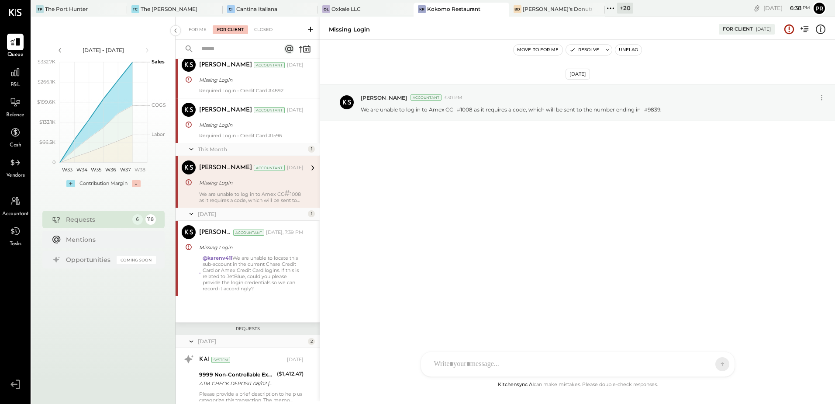
scroll to position [393, 0]
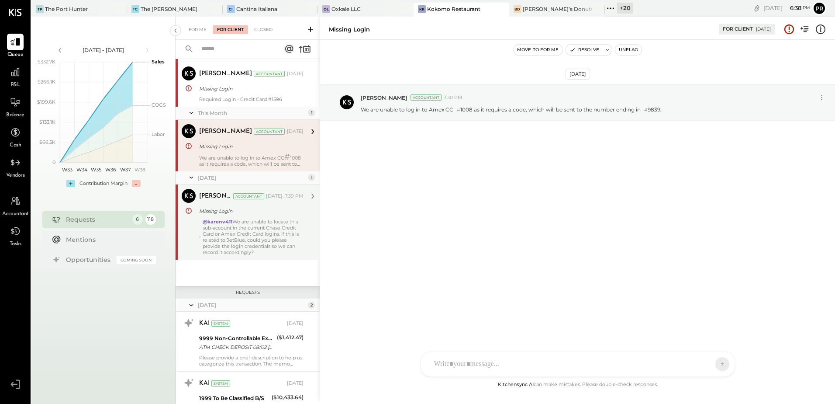
click at [253, 228] on div "@karenv411 We are unable to locate this sub-account in the current Chase Credit…" at bounding box center [253, 236] width 101 height 37
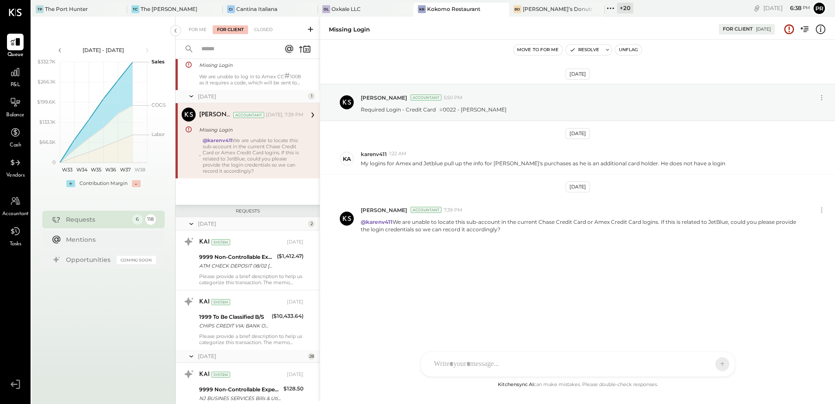
scroll to position [481, 0]
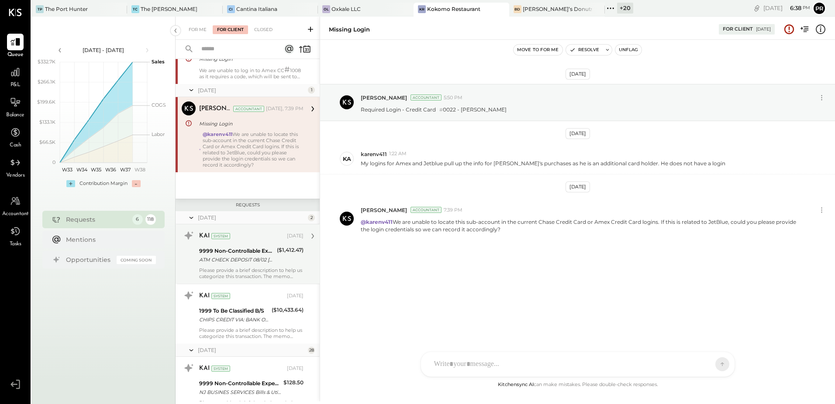
click at [256, 248] on div "9999 Non-Controllable Expenses:Other Income and Expenses:To Be Classified P&L" at bounding box center [236, 250] width 75 height 9
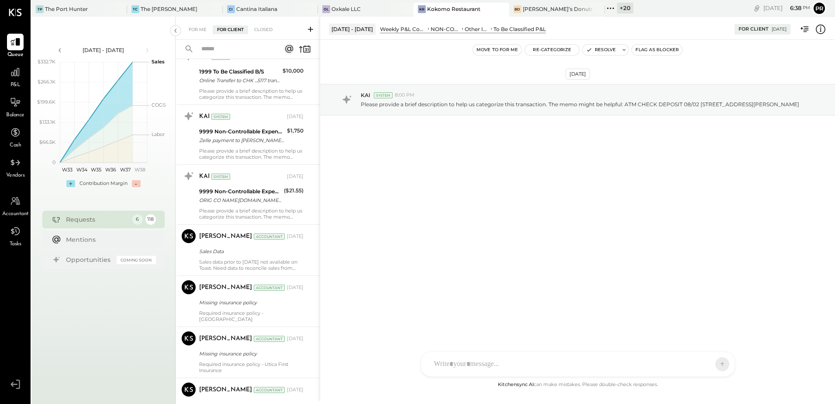
scroll to position [1398, 0]
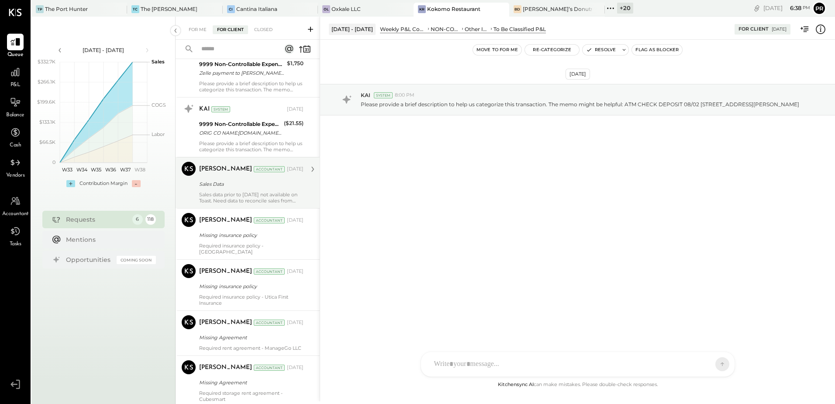
click at [255, 188] on div "Sales Data" at bounding box center [250, 184] width 102 height 9
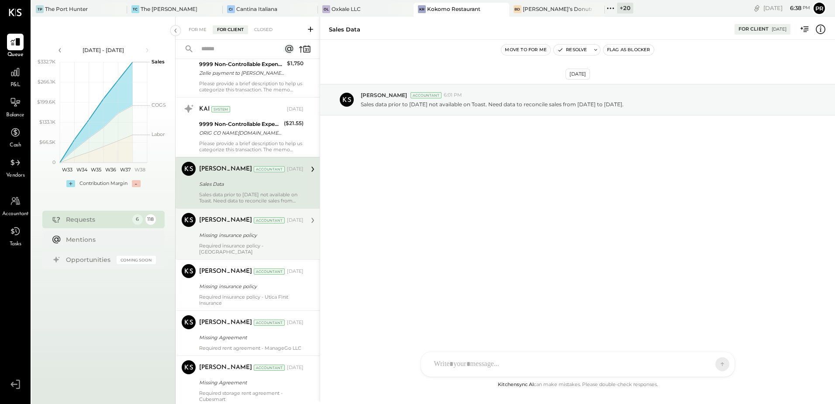
click at [256, 236] on div "Missing insurance policy" at bounding box center [250, 235] width 102 height 9
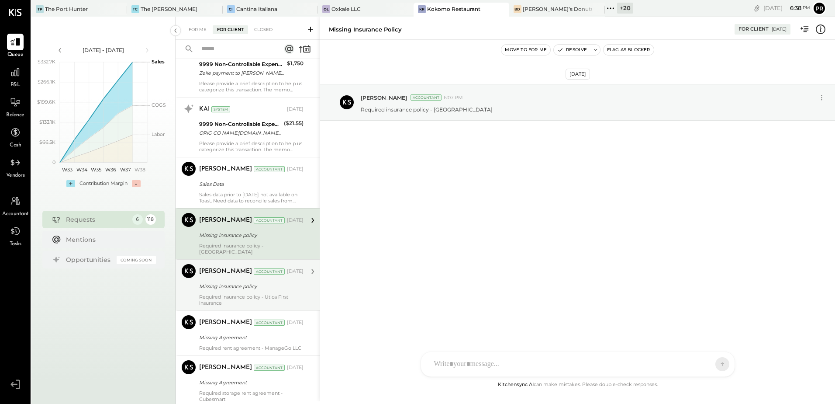
scroll to position [1485, 0]
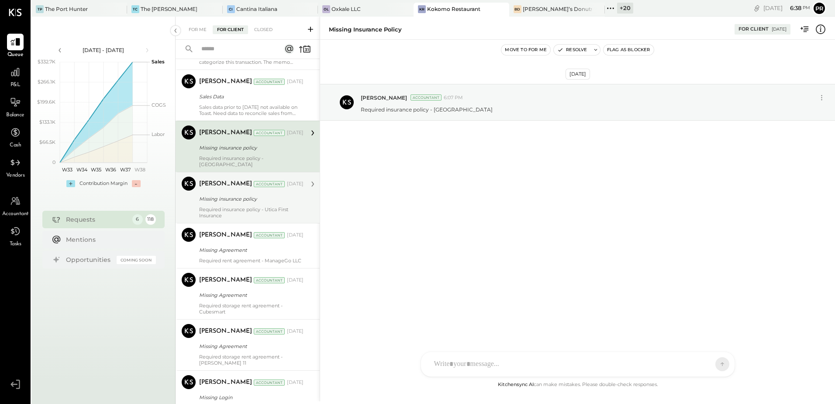
click at [255, 206] on div "Required insurance policy - Utica First Insurance" at bounding box center [251, 212] width 104 height 12
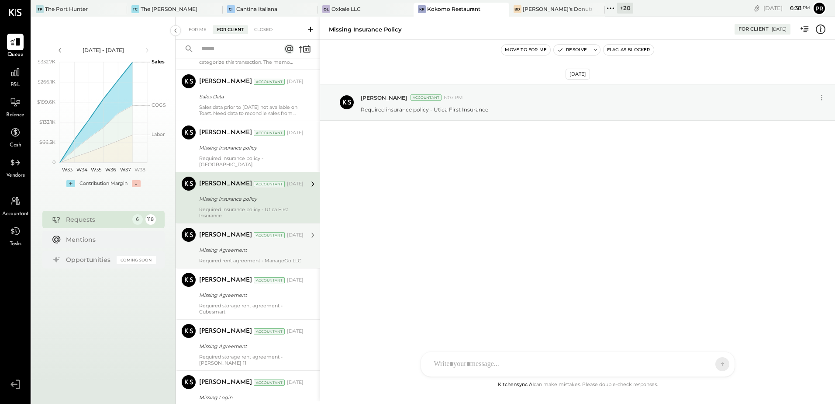
click at [259, 238] on div "[PERSON_NAME] Accountant [DATE] Missing Agreement Required rent agreement - Man…" at bounding box center [251, 246] width 104 height 36
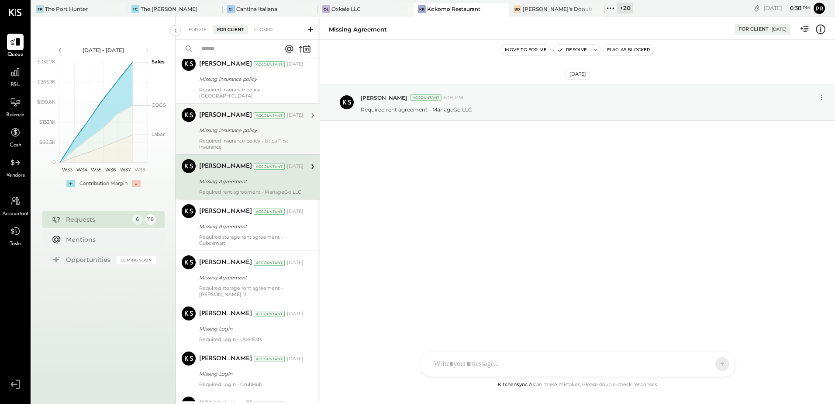
scroll to position [1573, 0]
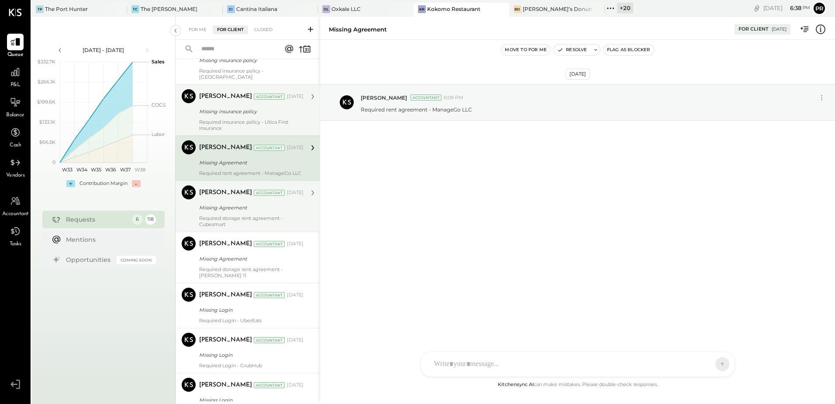
click at [257, 215] on div "Required storage rent agreement - Cubesmart" at bounding box center [251, 221] width 104 height 12
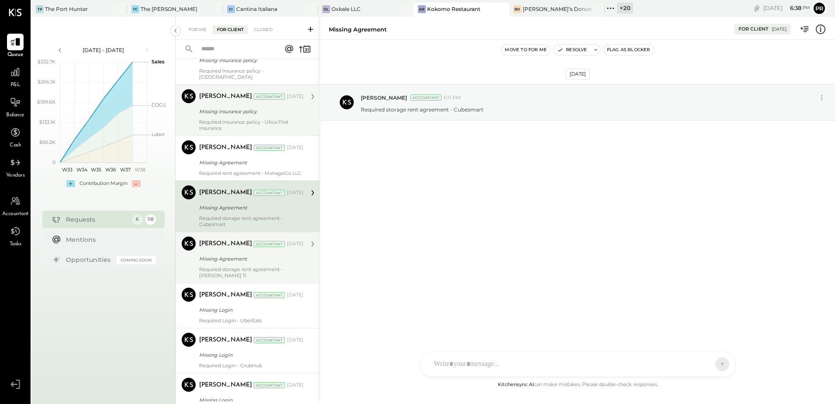
click at [263, 260] on div "Missing Agreement" at bounding box center [250, 258] width 102 height 9
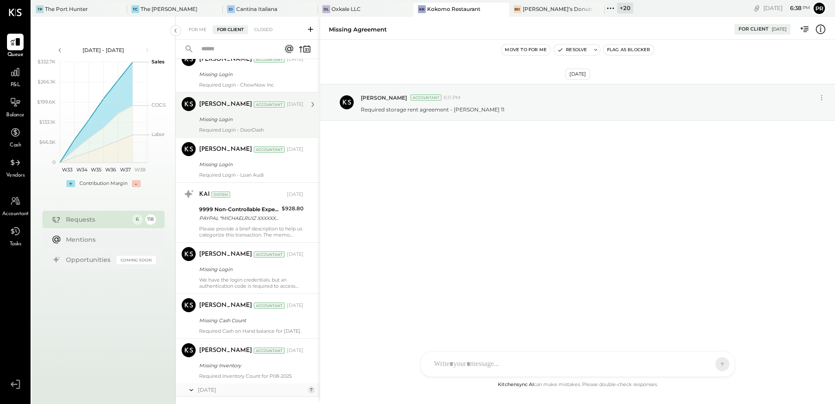
scroll to position [1966, 0]
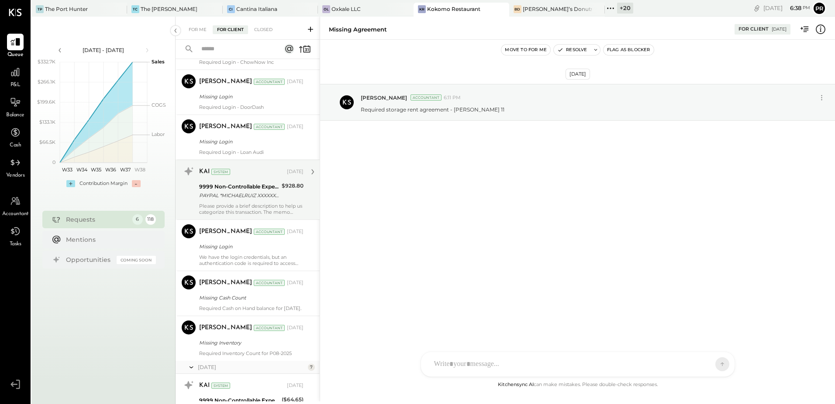
click at [280, 196] on div "9999 Non-Controllable Expenses:Other Income and Expenses:To Be Classified P&L P…" at bounding box center [251, 190] width 104 height 19
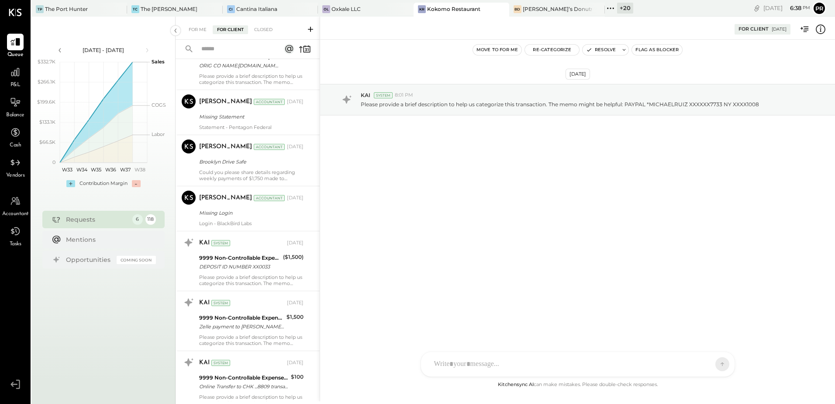
scroll to position [2315, 0]
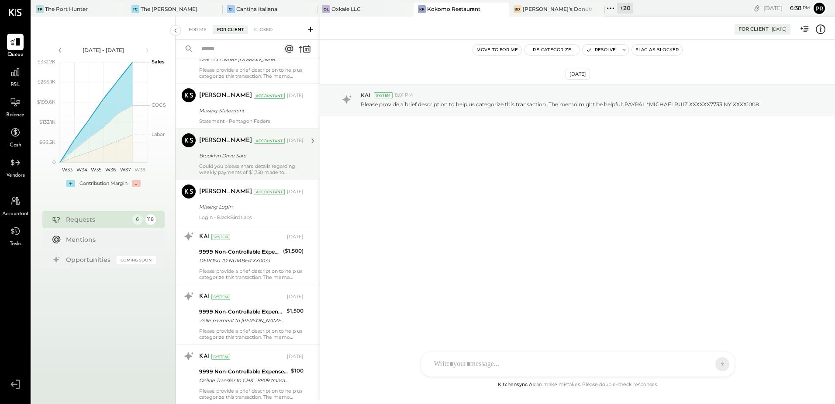
click at [285, 160] on div "Brooklyn Drive Safe" at bounding box center [250, 155] width 102 height 9
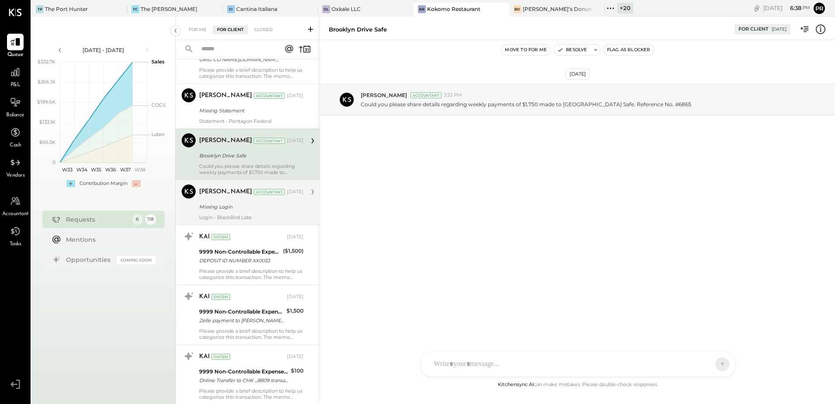
click at [255, 208] on div "Missing Login" at bounding box center [250, 206] width 102 height 9
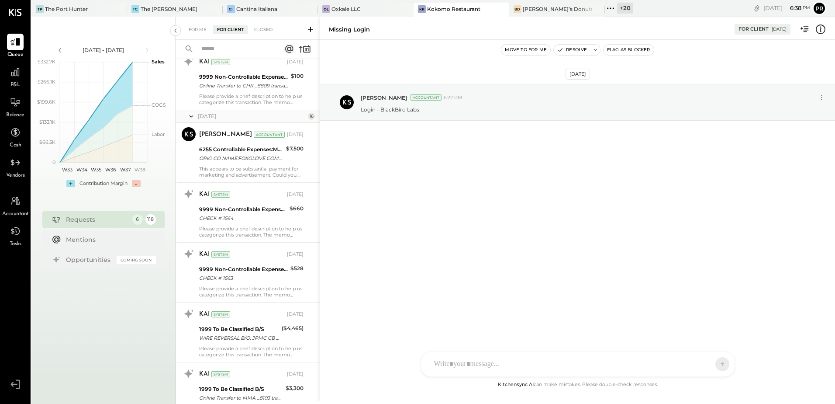
scroll to position [2621, 0]
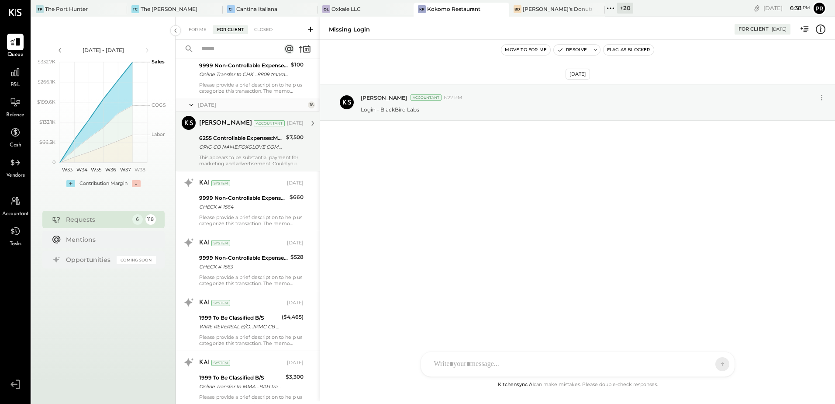
click at [261, 151] on div "ORIG CO NAME:FOXGLOVE COMMUNI ORIG ID:XXXXXX6202 DESC DATE:250314 CO ENTRY DESC…" at bounding box center [241, 146] width 84 height 9
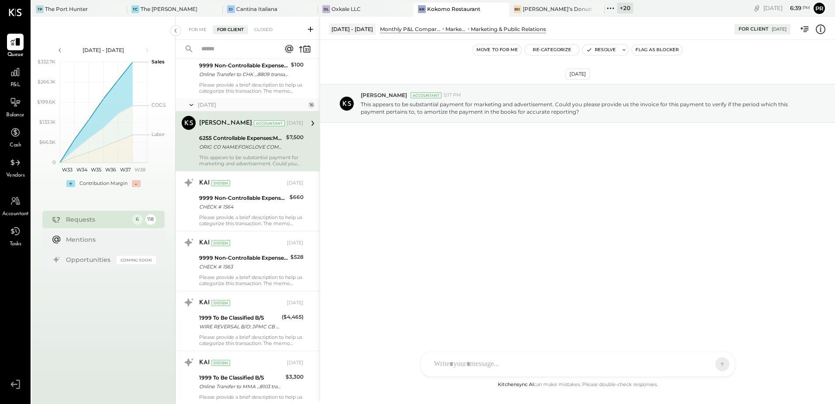
click at [820, 28] on icon at bounding box center [821, 28] width 2 height 0
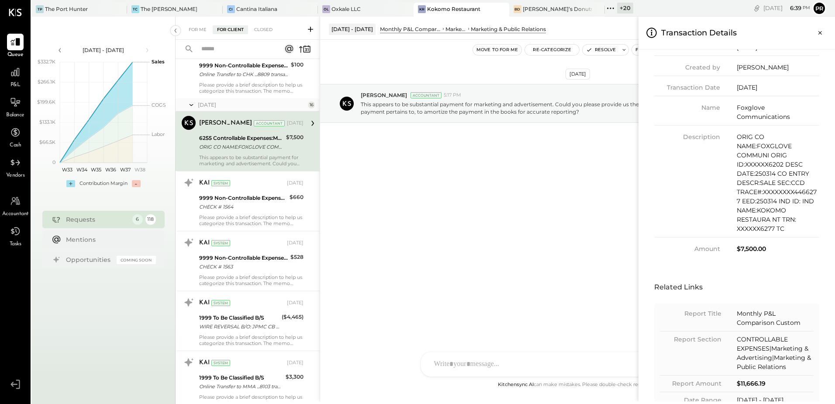
scroll to position [149, 0]
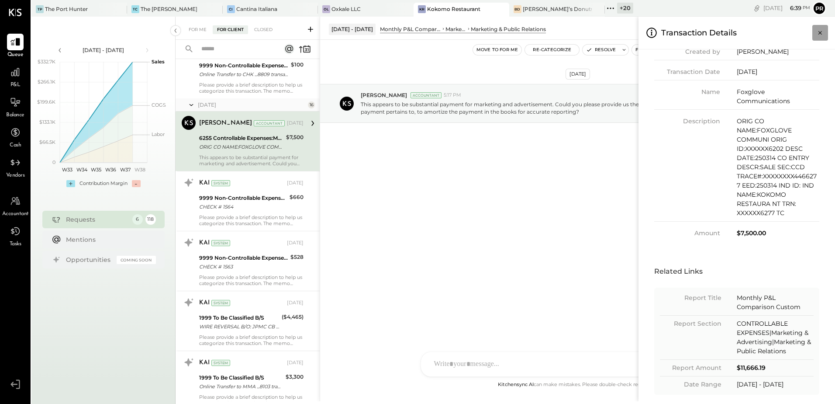
click at [817, 32] on icon "Close panel" at bounding box center [820, 32] width 9 height 9
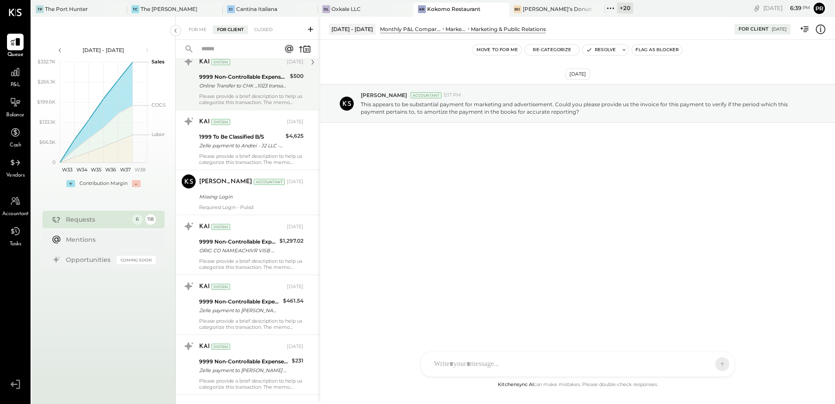
scroll to position [4762, 0]
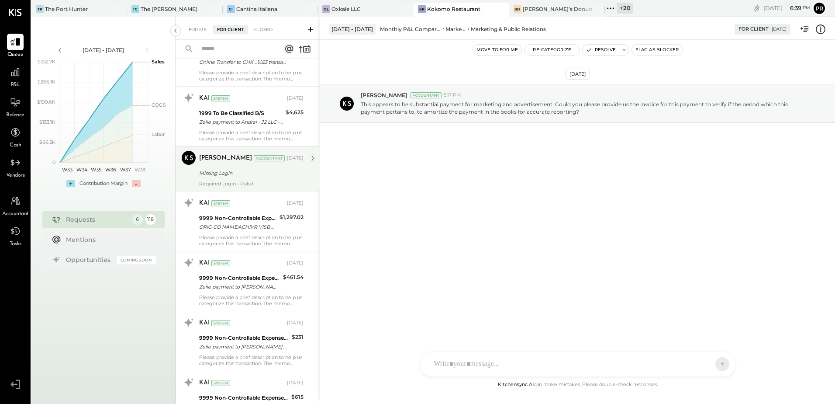
click at [268, 177] on div "Missing Login" at bounding box center [250, 173] width 102 height 9
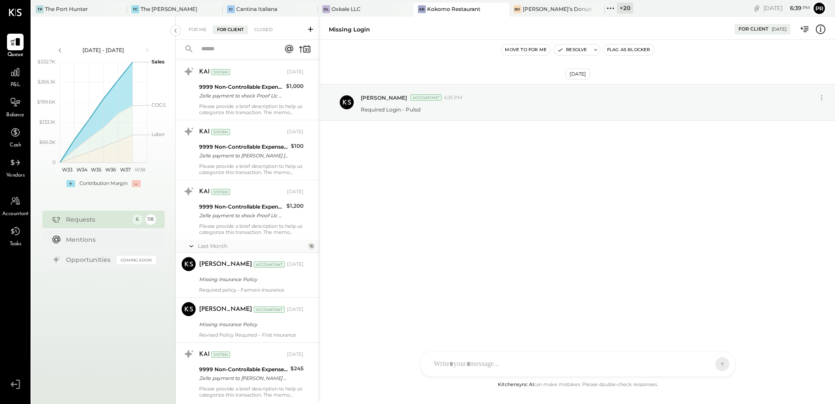
scroll to position [5461, 0]
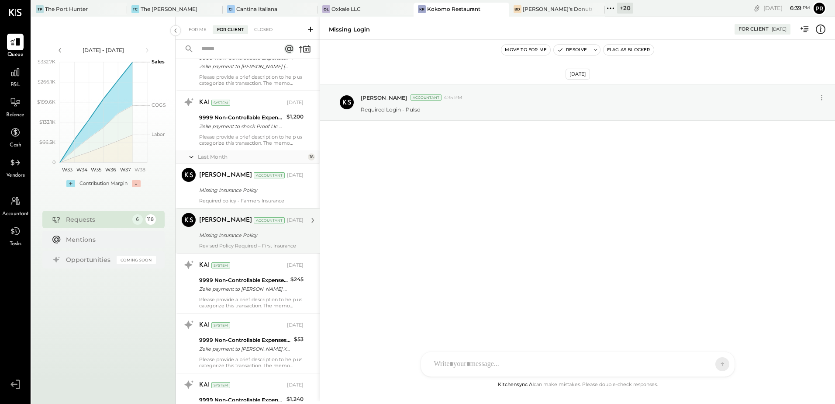
click at [271, 229] on div "[PERSON_NAME] Accountant [DATE] Missing Insurance Policy Revised Policy Require…" at bounding box center [251, 231] width 104 height 36
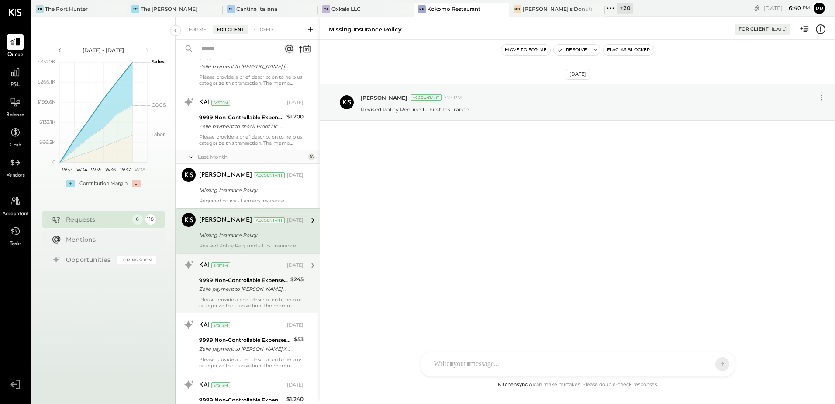
click at [277, 278] on div "9999 Non-Controllable Expenses:Other Income and Expenses:To Be Classified P&L" at bounding box center [243, 280] width 89 height 9
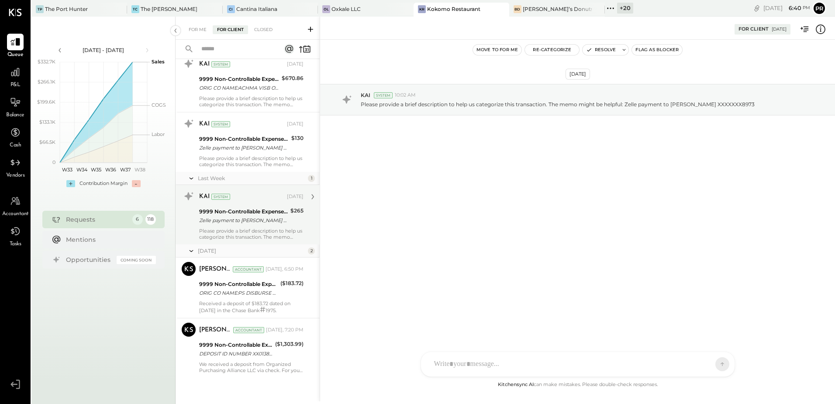
scroll to position [6556, 0]
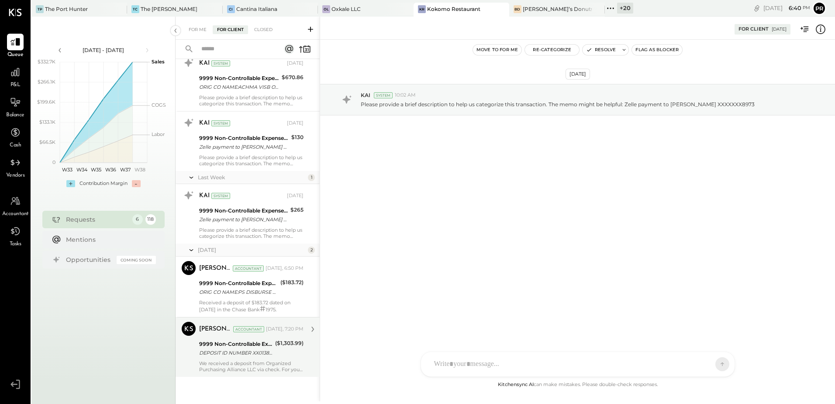
click at [277, 352] on div "($1,303.99)" at bounding box center [289, 348] width 28 height 19
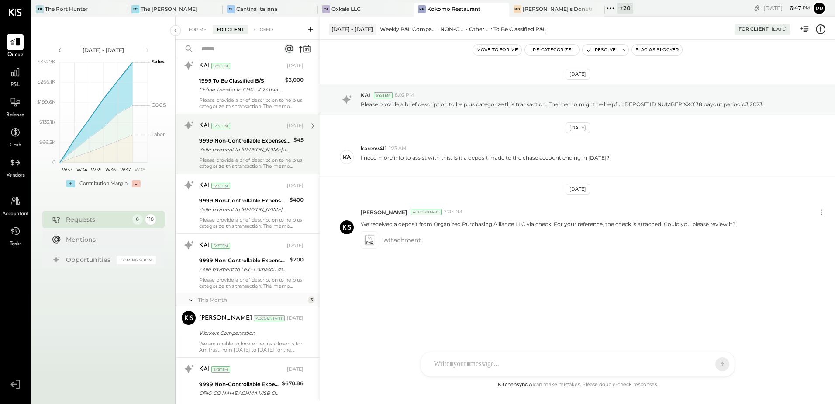
scroll to position [6119, 0]
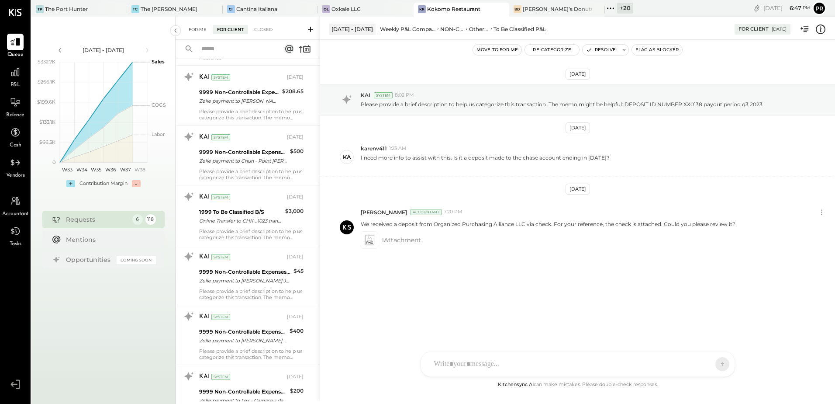
click at [189, 27] on div "For Me" at bounding box center [197, 29] width 27 height 9
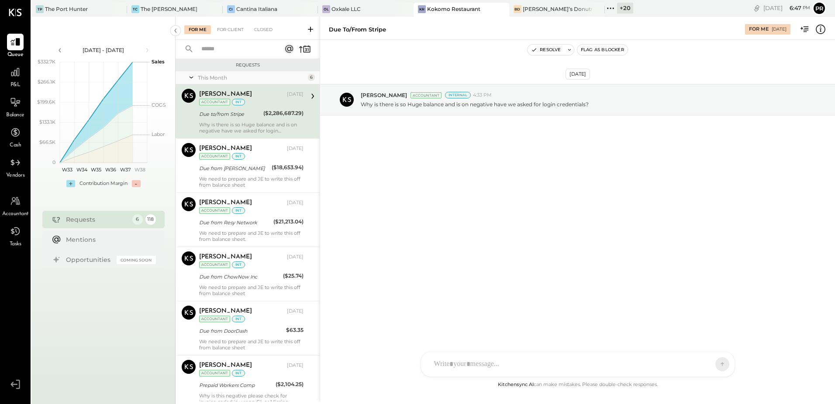
click at [228, 114] on div "Due to/from Stripe" at bounding box center [230, 114] width 62 height 9
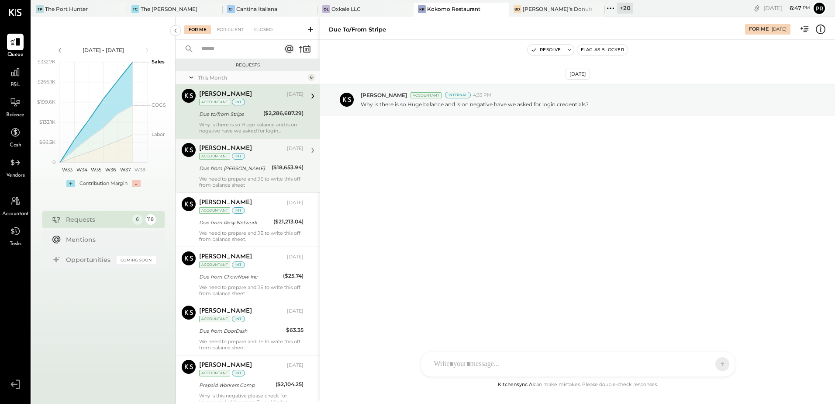
click at [250, 180] on div "We need to prepare and JE to write this off from balance sheet" at bounding box center [251, 182] width 104 height 12
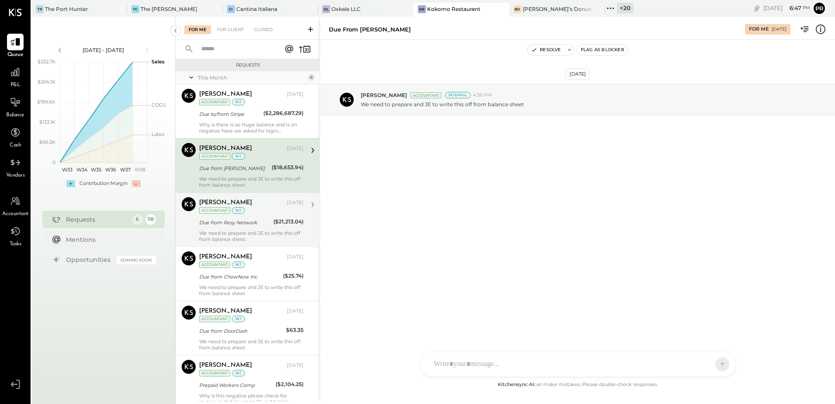
click at [263, 218] on div "Due from Resy Network" at bounding box center [235, 222] width 72 height 9
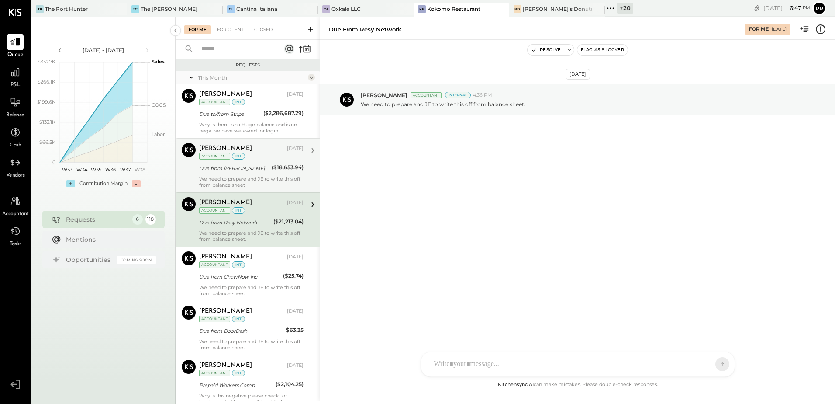
scroll to position [33, 0]
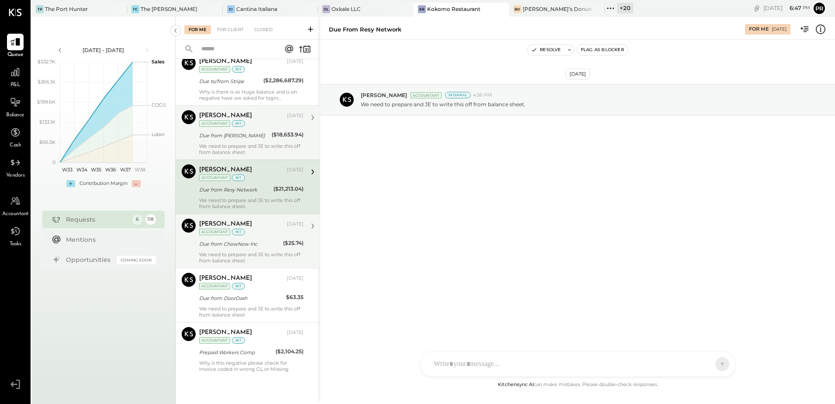
click at [258, 231] on div "[PERSON_NAME] [DATE] Accountant int" at bounding box center [251, 227] width 104 height 18
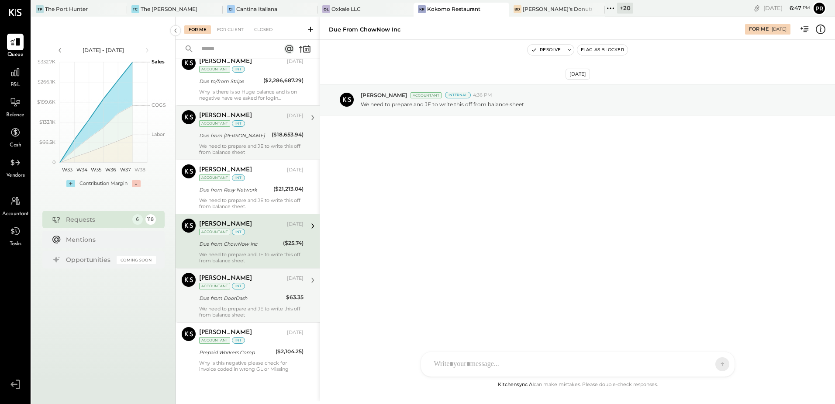
click at [283, 296] on div "Due from DoorDash $63.35" at bounding box center [251, 298] width 104 height 10
